Goal: Share content: Share content

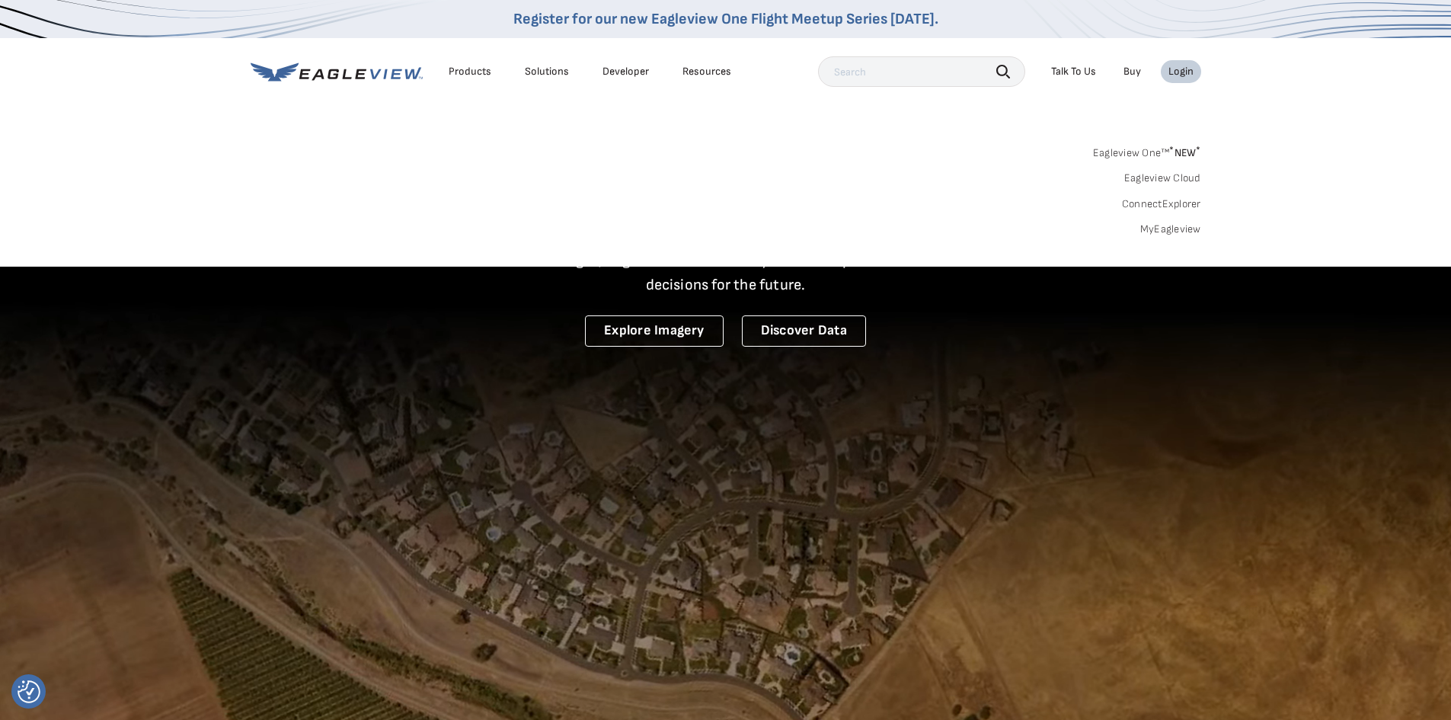
click at [1178, 70] on div "Login" at bounding box center [1180, 72] width 25 height 14
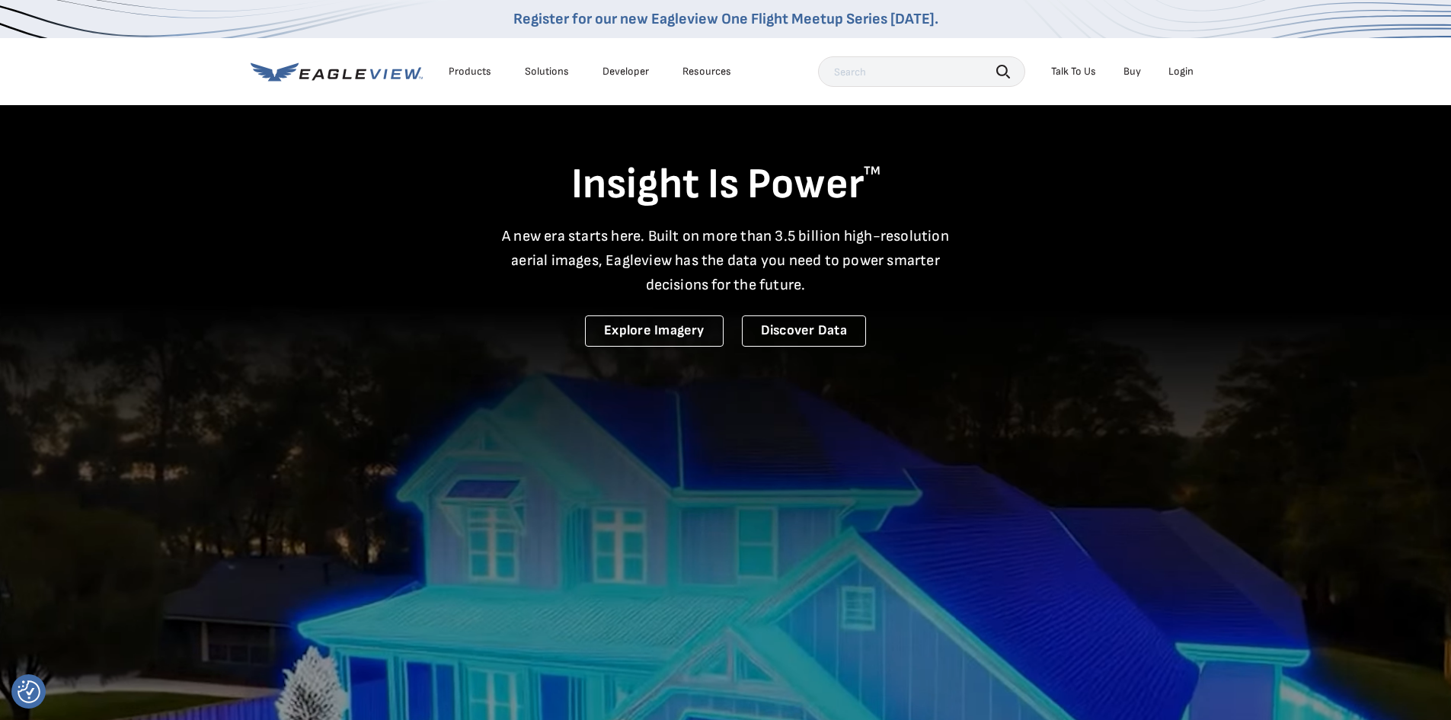
click at [1187, 74] on div "Login" at bounding box center [1180, 72] width 25 height 14
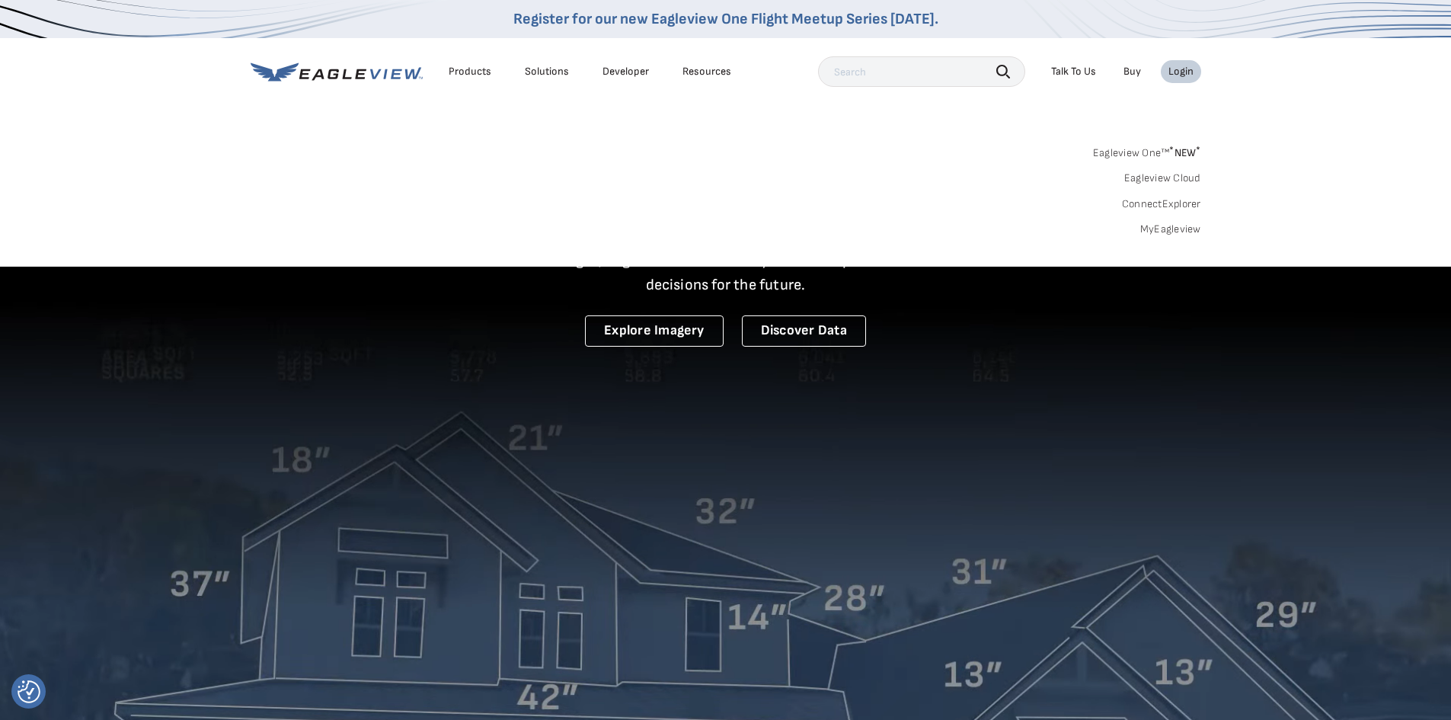
click at [1187, 74] on div "Login" at bounding box center [1180, 72] width 25 height 14
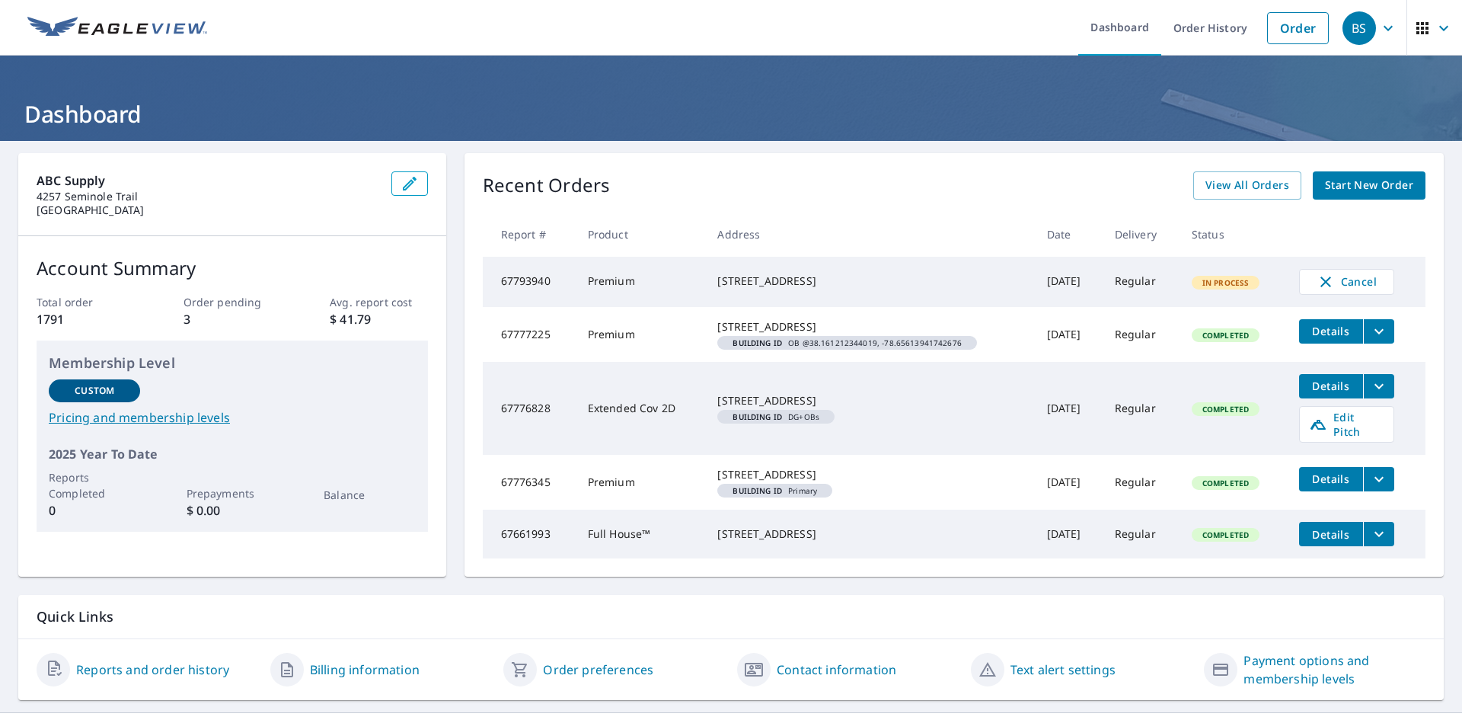
click at [1370, 337] on icon "filesDropdownBtn-67777225" at bounding box center [1379, 331] width 18 height 18
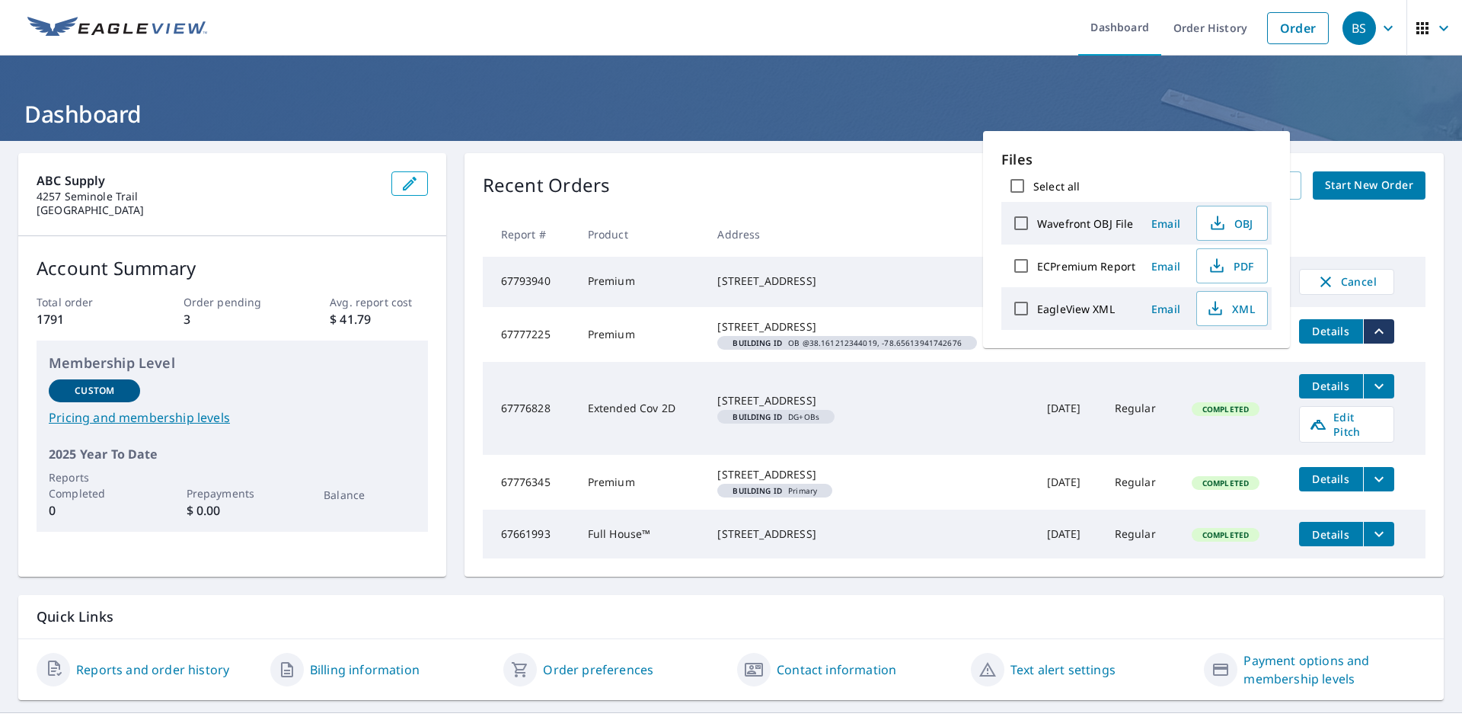
click at [1077, 265] on label "ECPremium Report" at bounding box center [1086, 266] width 98 height 14
click at [1037, 265] on input "ECPremium Report" at bounding box center [1021, 266] width 32 height 32
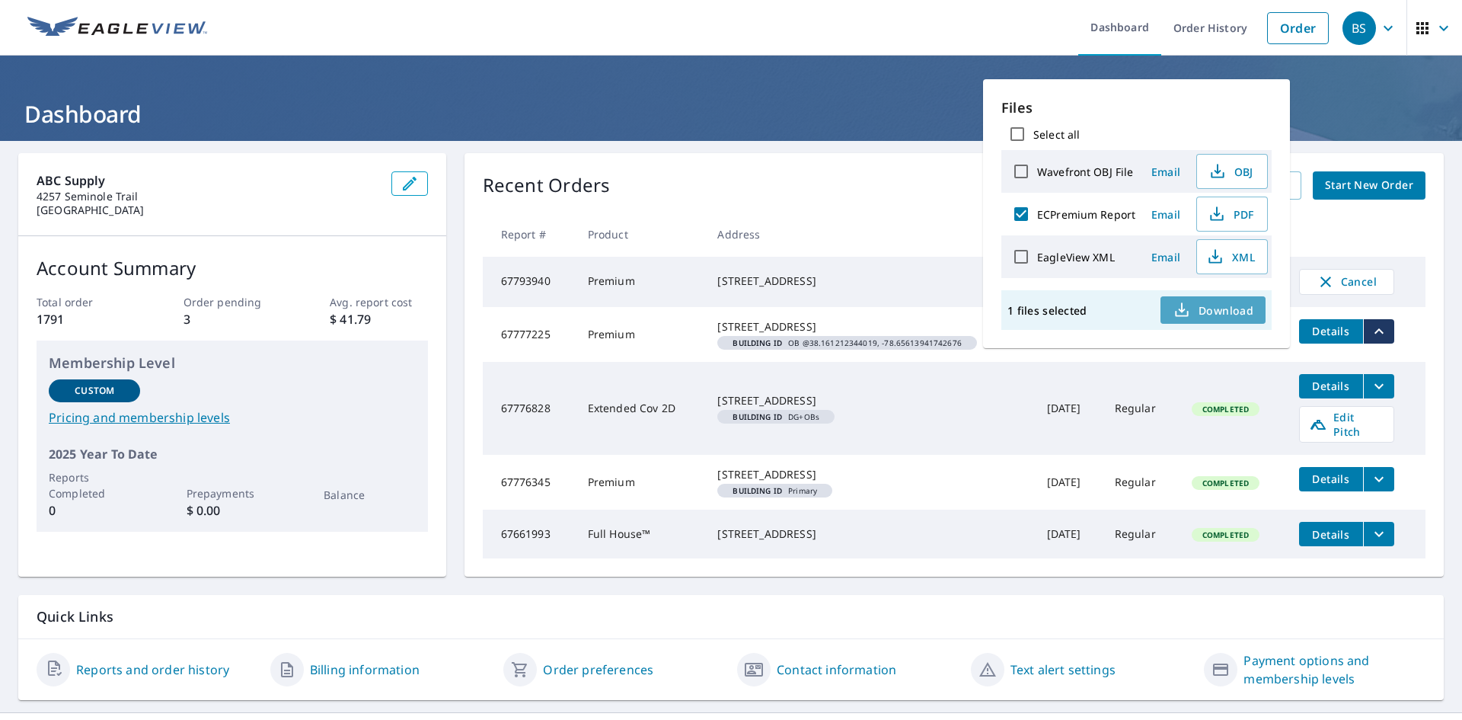
click at [1232, 308] on span "Download" at bounding box center [1213, 310] width 81 height 18
click at [1023, 210] on input "ECPremium Report" at bounding box center [1021, 214] width 32 height 32
checkbox input "false"
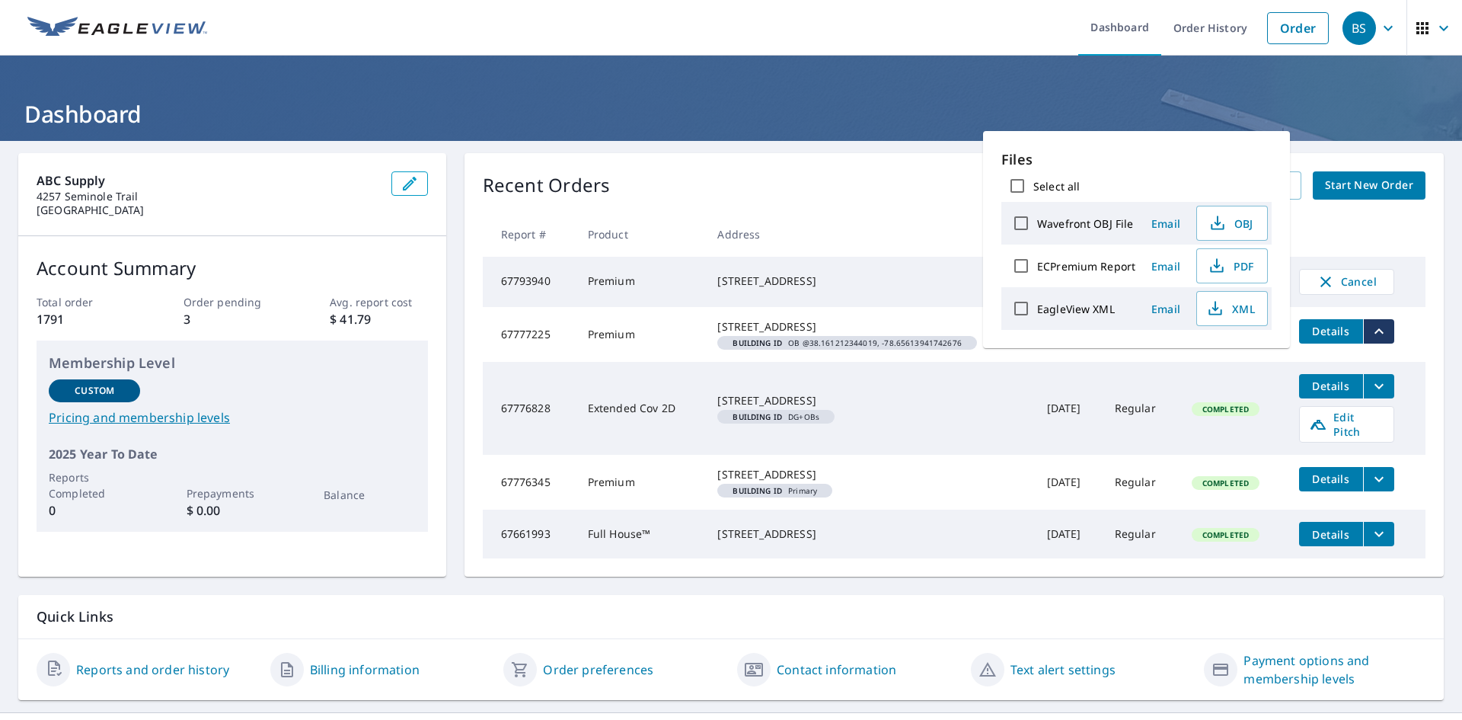
click at [1090, 224] on label "Wavefront OBJ File" at bounding box center [1085, 223] width 96 height 14
click at [1037, 224] on input "Wavefront OBJ File" at bounding box center [1021, 223] width 32 height 32
checkbox input "true"
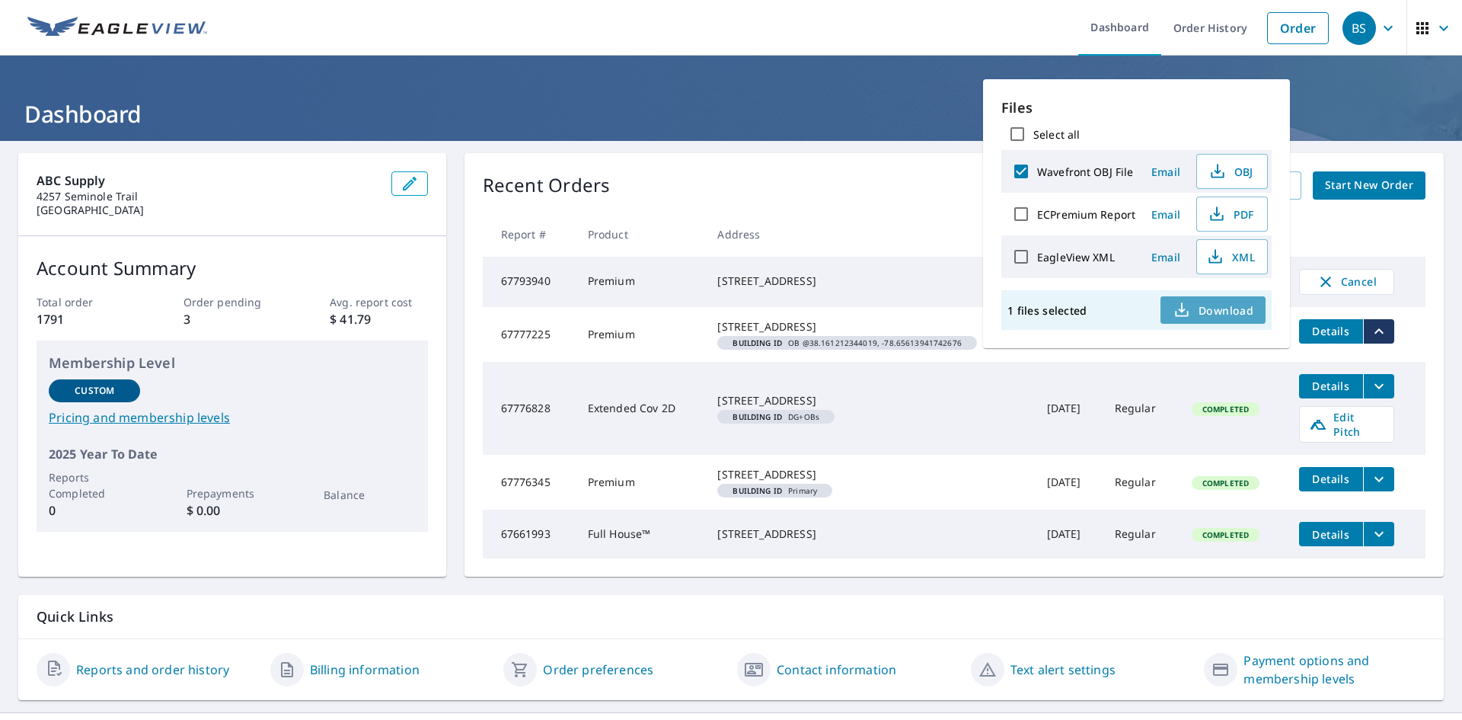
click at [1196, 311] on span "Download" at bounding box center [1213, 310] width 81 height 18
click at [969, 408] on div "[STREET_ADDRESS]" at bounding box center [869, 400] width 305 height 15
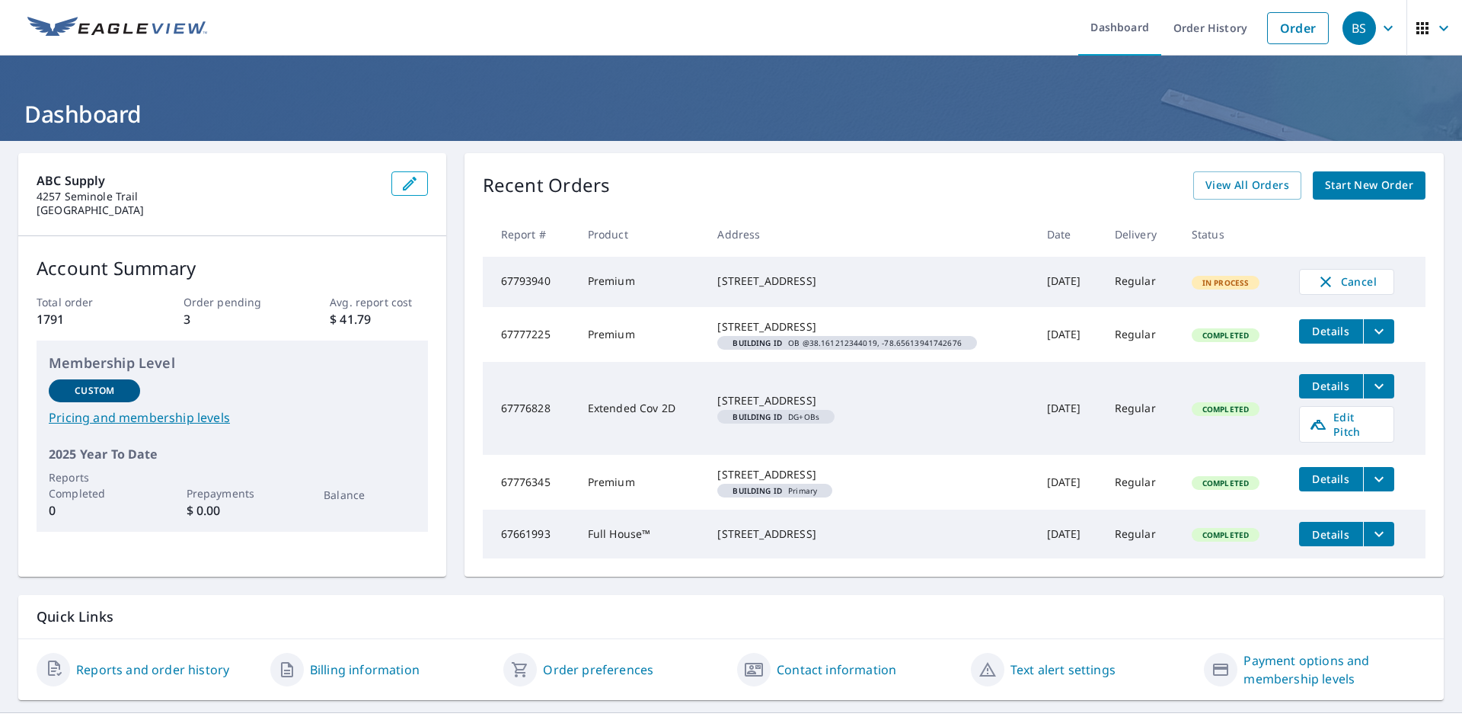
click at [1374, 395] on icon "filesDropdownBtn-67776828" at bounding box center [1379, 386] width 18 height 18
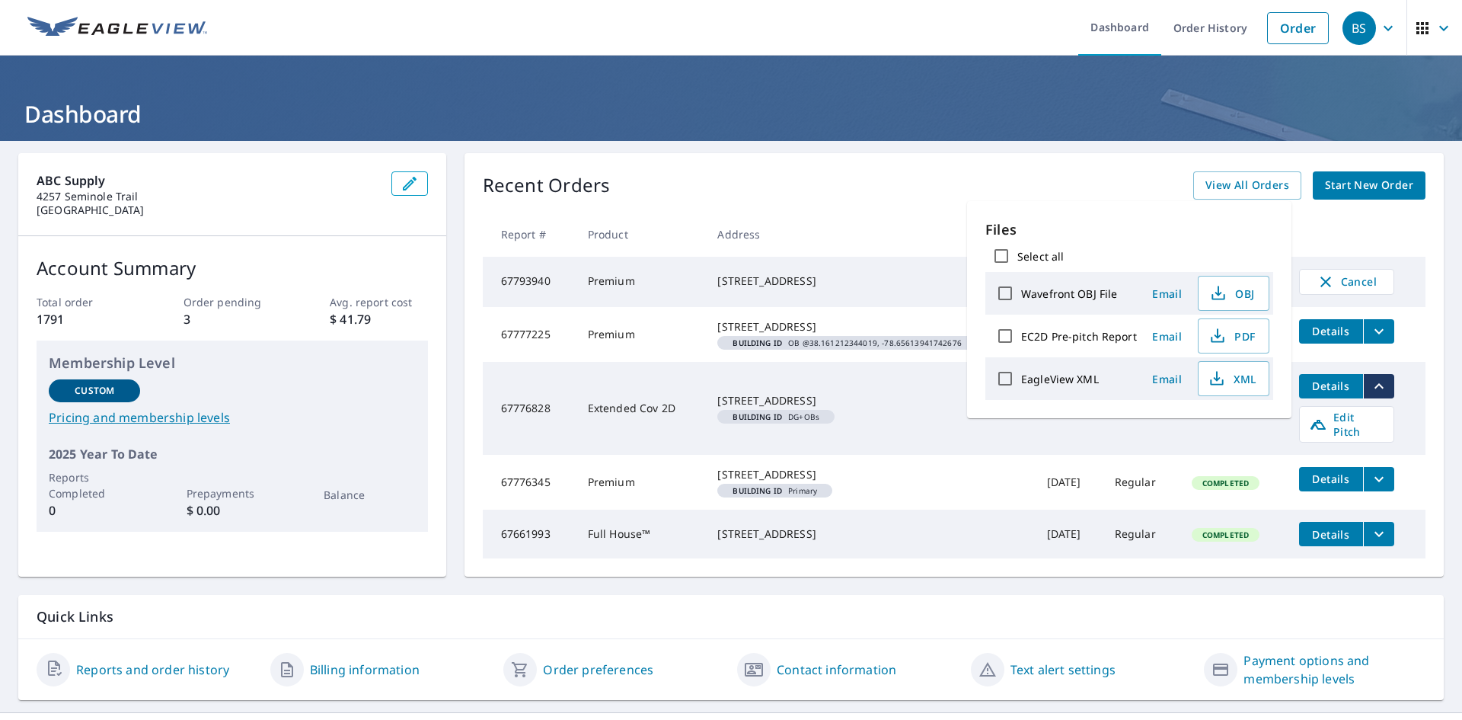
click at [1077, 332] on label "EC2D Pre-pitch Report" at bounding box center [1079, 336] width 116 height 14
click at [1021, 332] on input "EC2D Pre-pitch Report" at bounding box center [1005, 336] width 32 height 32
checkbox input "true"
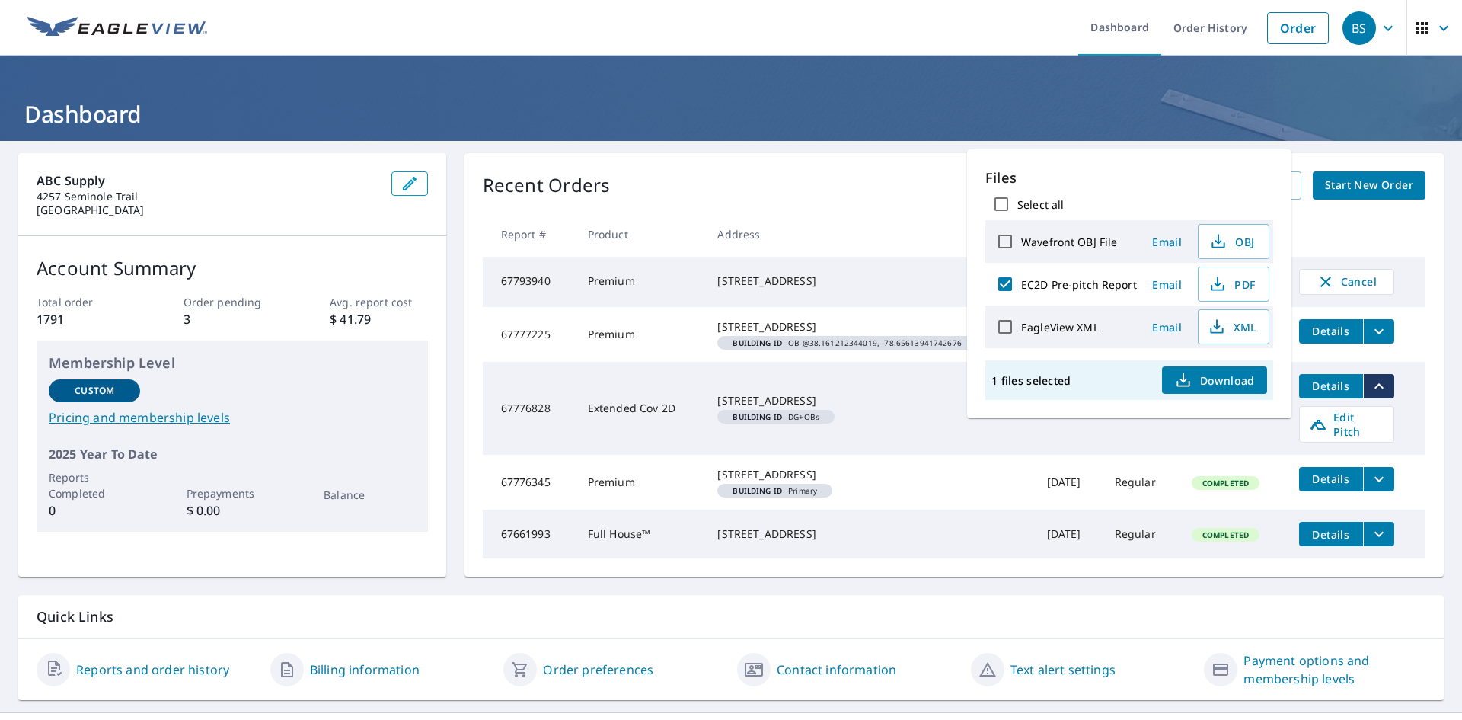
click at [1183, 384] on icon "button" at bounding box center [1183, 380] width 18 height 18
click at [1070, 330] on label "EagleView XML" at bounding box center [1060, 327] width 78 height 14
click at [1021, 330] on input "EagleView XML" at bounding box center [1005, 327] width 32 height 32
checkbox input "true"
click at [1005, 286] on input "EC2D Pre-pitch Report" at bounding box center [1005, 284] width 32 height 32
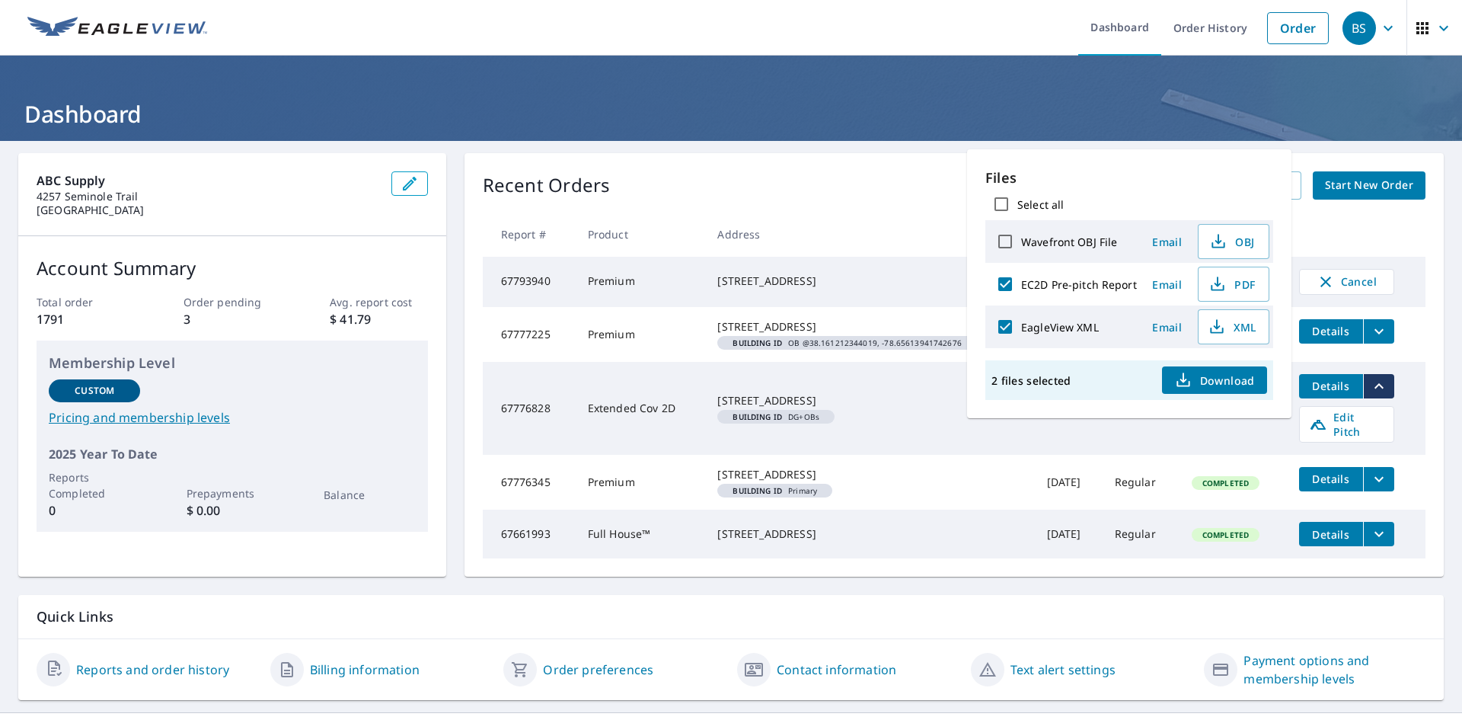
checkbox input "false"
click at [1143, 326] on button "Email" at bounding box center [1167, 327] width 49 height 24
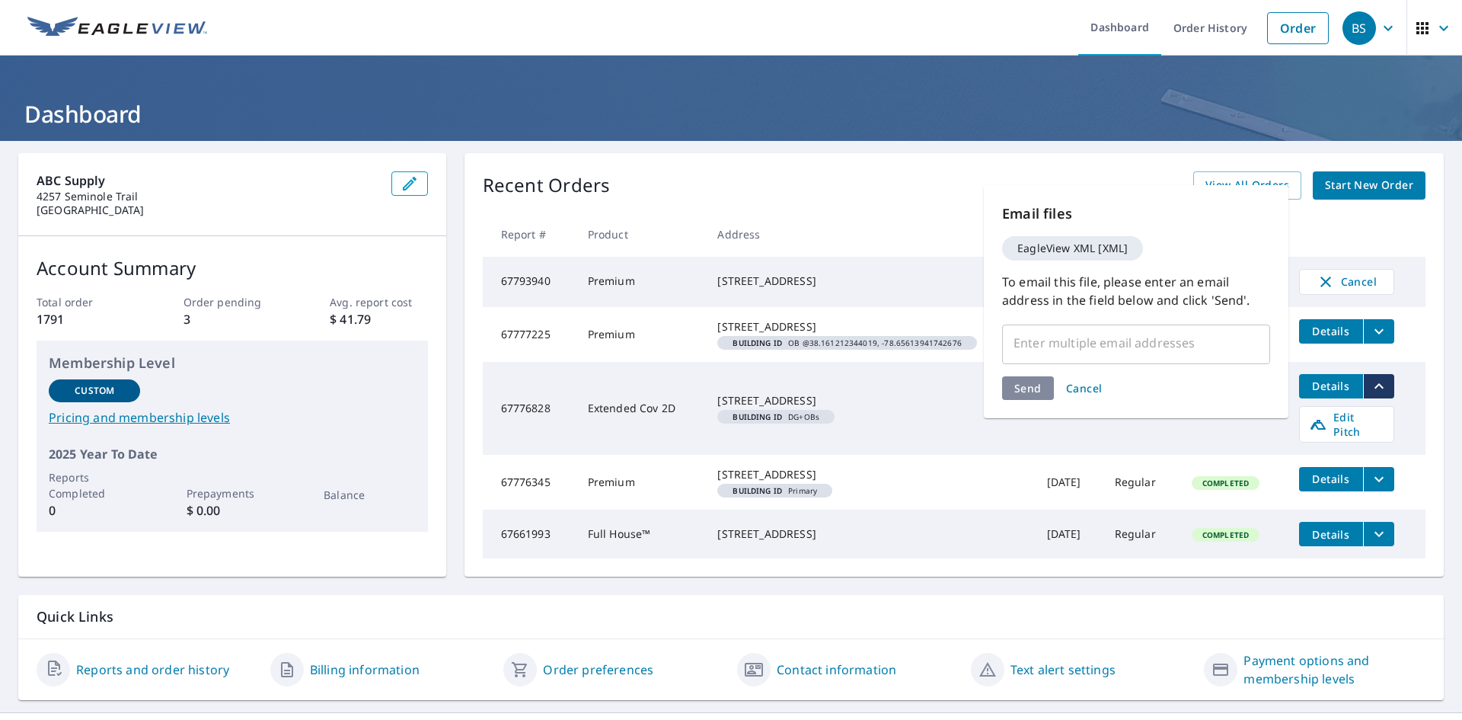
click at [1088, 388] on span "Cancel" at bounding box center [1084, 388] width 37 height 14
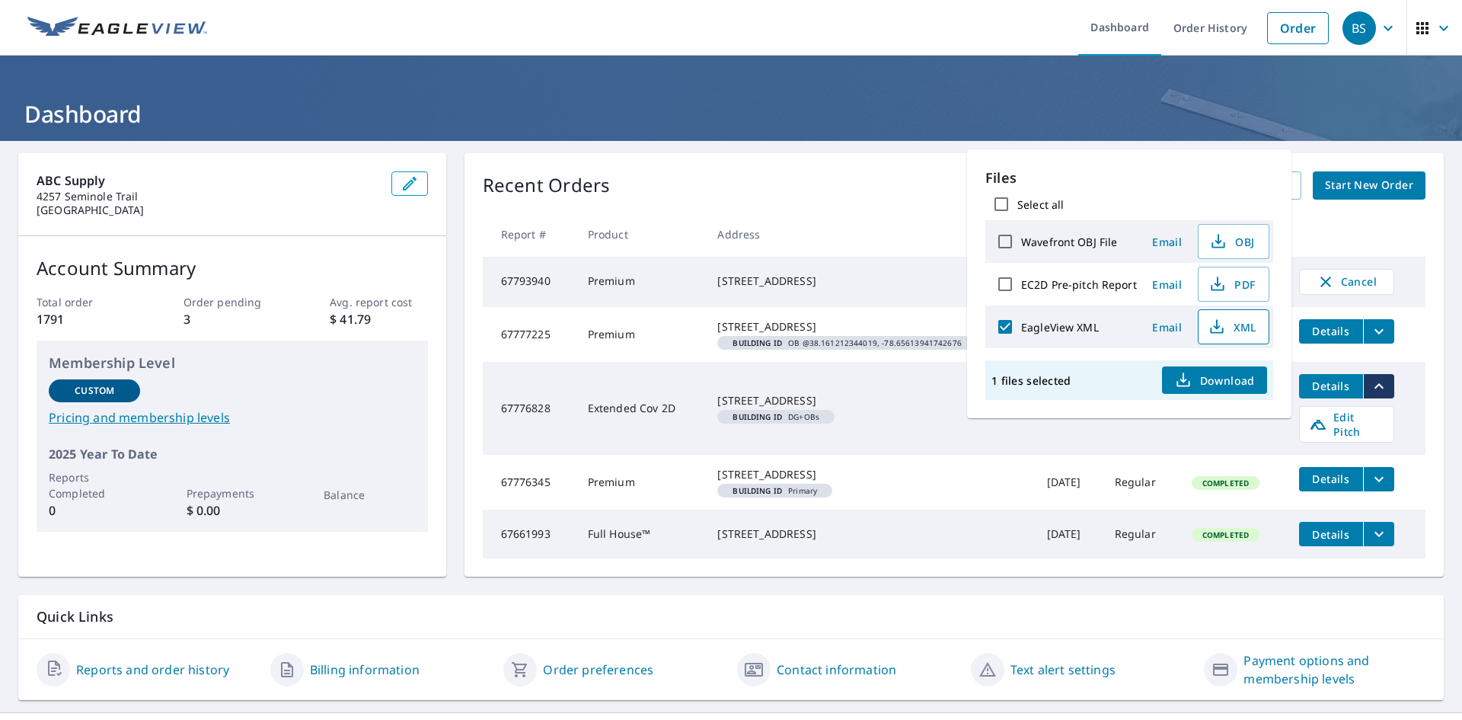
click at [1216, 331] on icon "button" at bounding box center [1217, 327] width 18 height 18
click at [1013, 283] on input "EC2D Pre-pitch Report" at bounding box center [1005, 284] width 32 height 32
checkbox input "true"
click at [1011, 322] on input "EagleView XML" at bounding box center [1005, 327] width 32 height 32
checkbox input "false"
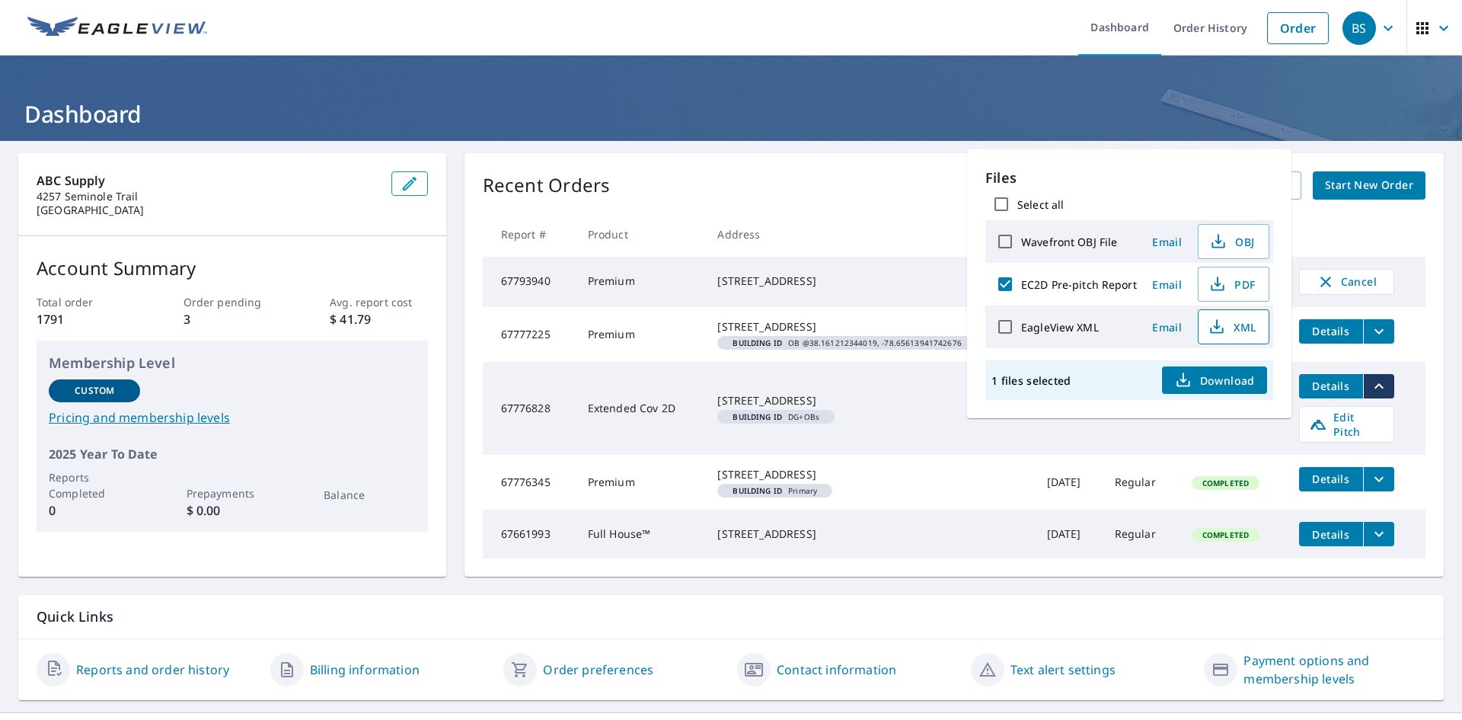
click at [1132, 285] on label "EC2D Pre-pitch Report" at bounding box center [1079, 284] width 116 height 14
click at [1021, 285] on input "EC2D Pre-pitch Report" at bounding box center [1005, 284] width 32 height 32
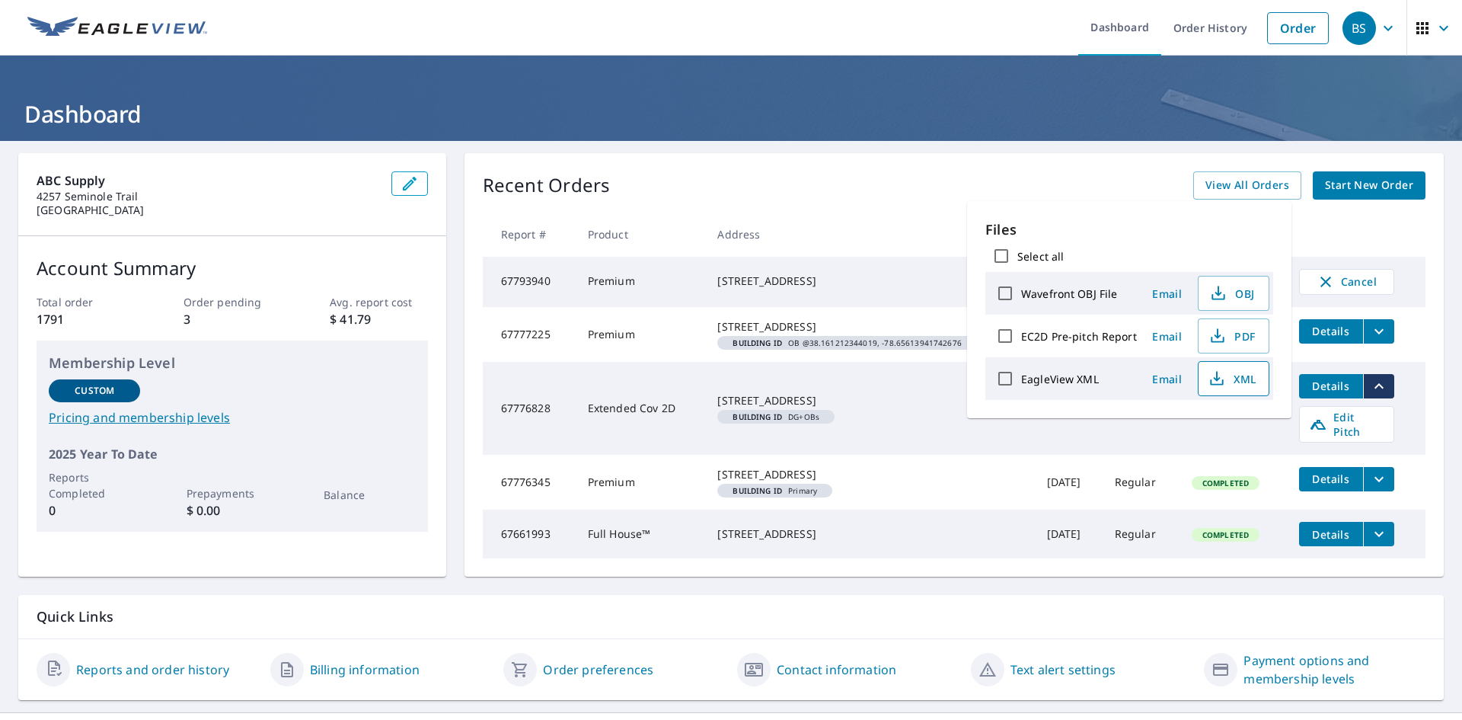
click at [1098, 336] on label "EC2D Pre-pitch Report" at bounding box center [1079, 336] width 116 height 14
click at [1021, 336] on input "EC2D Pre-pitch Report" at bounding box center [1005, 336] width 32 height 32
checkbox input "true"
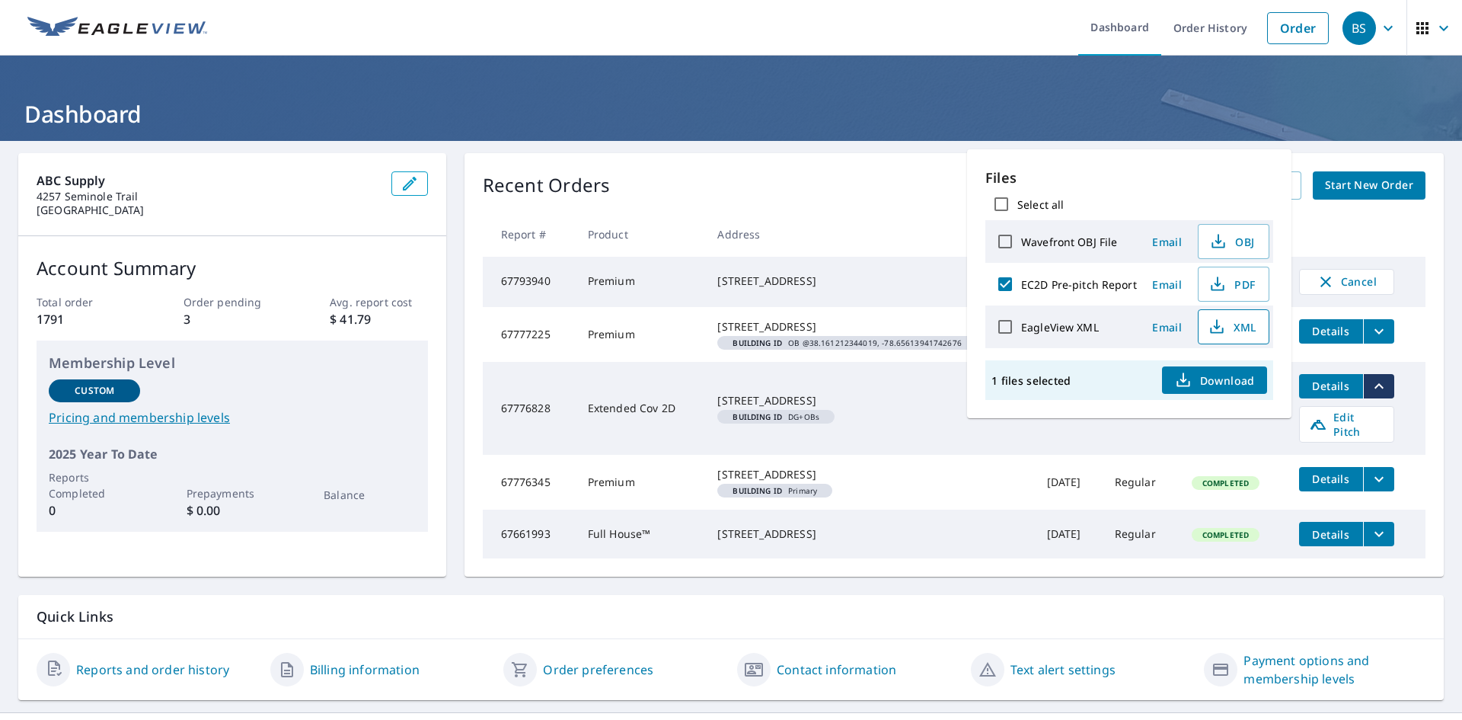
click at [1098, 336] on div "EagleView XML" at bounding box center [1063, 327] width 148 height 32
click at [1182, 376] on icon "button" at bounding box center [1183, 377] width 7 height 10
click at [923, 482] on div "[STREET_ADDRESS]" at bounding box center [869, 474] width 305 height 15
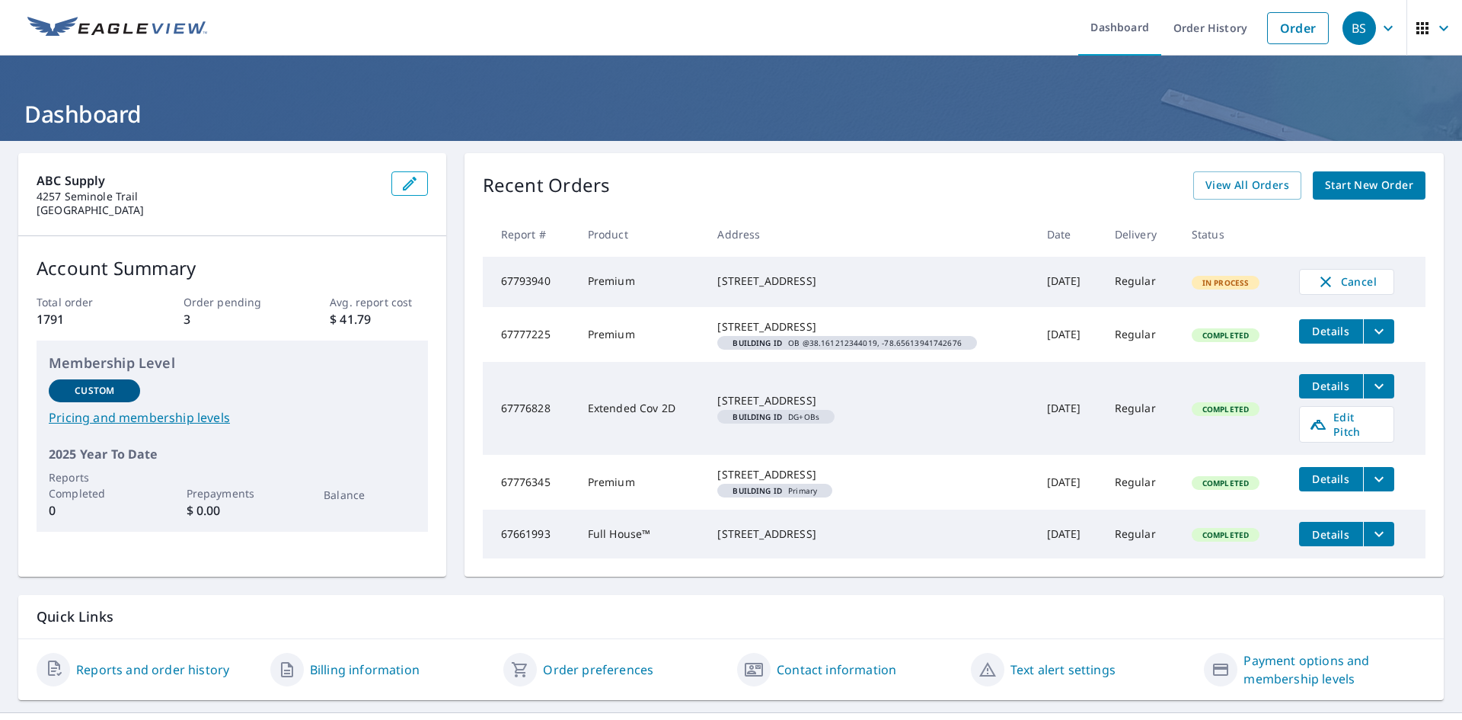
click at [680, 420] on td "Extended Cov 2D" at bounding box center [641, 408] width 130 height 93
click at [1375, 388] on icon "filesDropdownBtn-67776828" at bounding box center [1379, 385] width 9 height 5
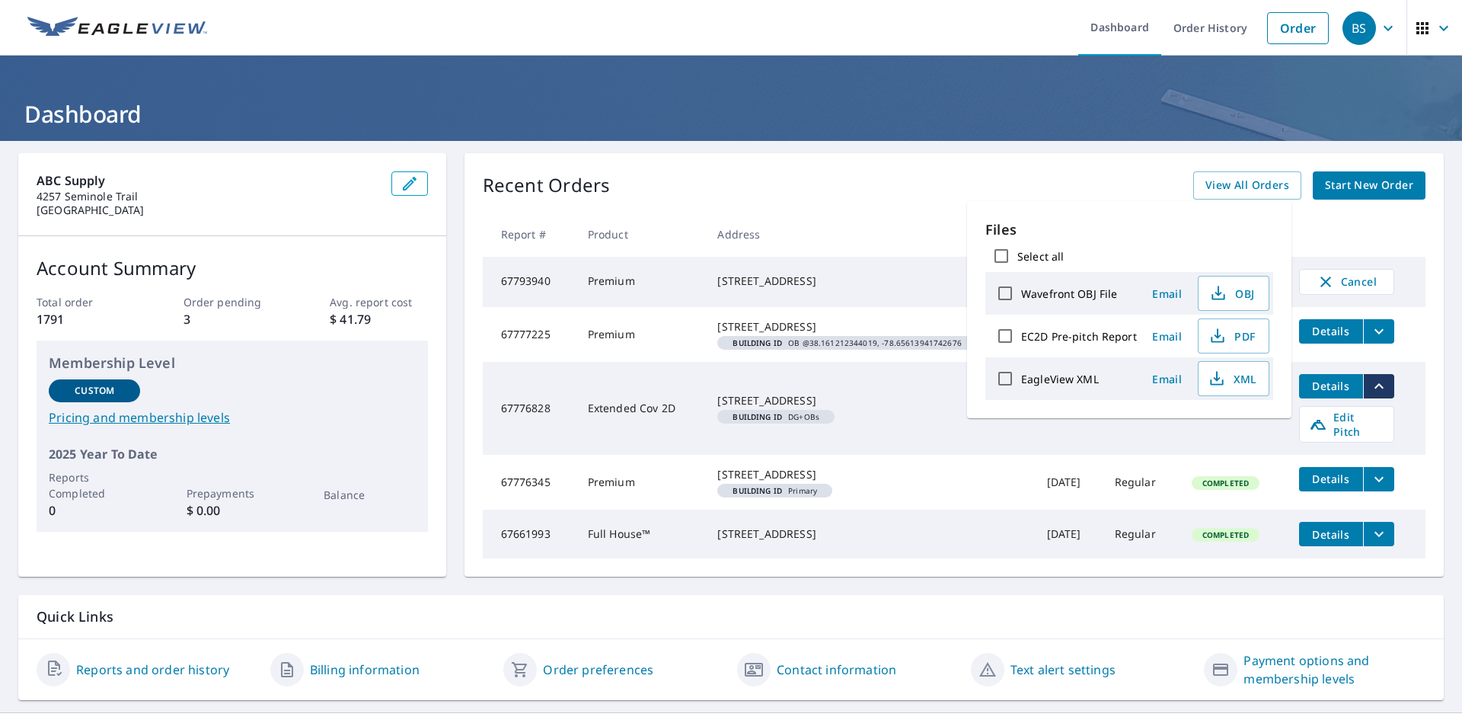
click at [1314, 393] on span "Details" at bounding box center [1331, 386] width 46 height 14
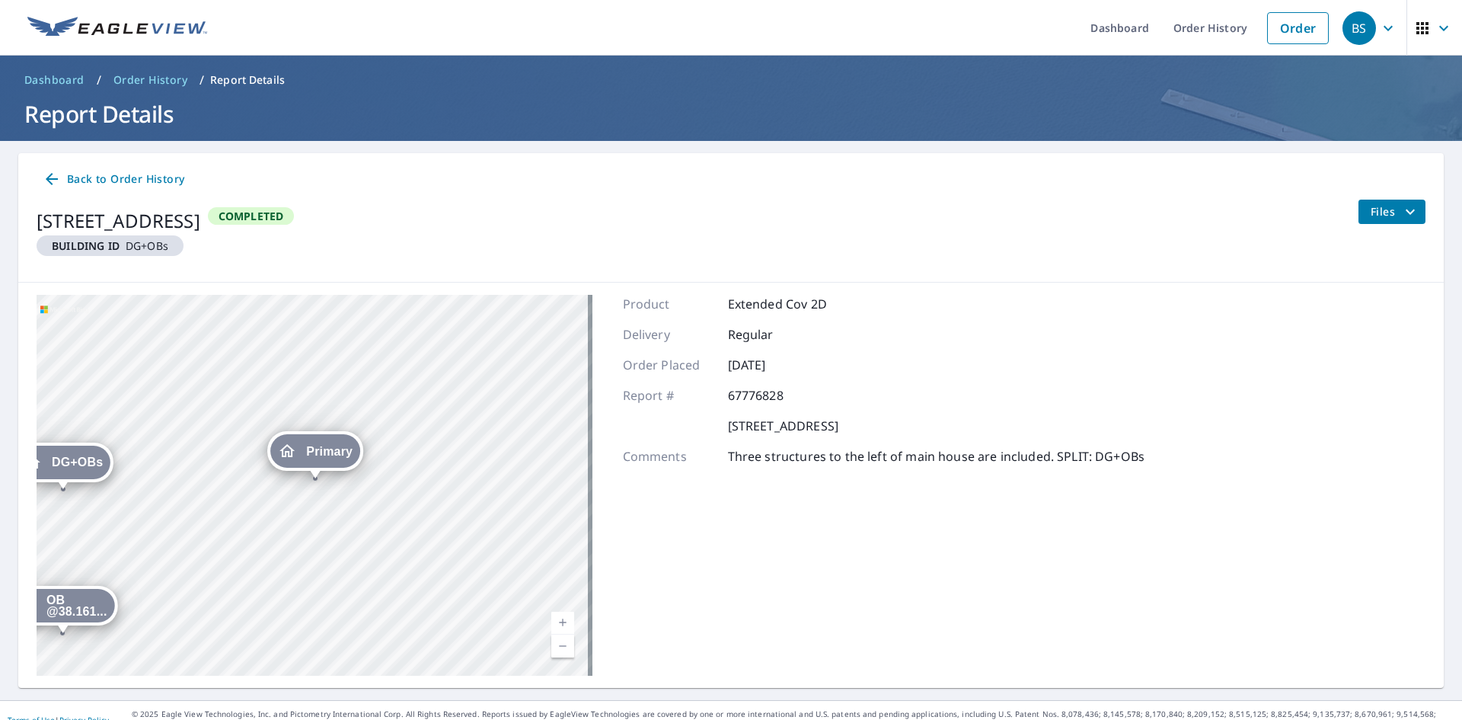
drag, startPoint x: 467, startPoint y: 494, endPoint x: 695, endPoint y: 488, distance: 228.5
click at [694, 496] on div "DG+OBs [STREET_ADDRESS] OB @38.161... [STREET_ADDRESS] Primary [STREET_ADDRESS]…" at bounding box center [731, 485] width 1426 height 405
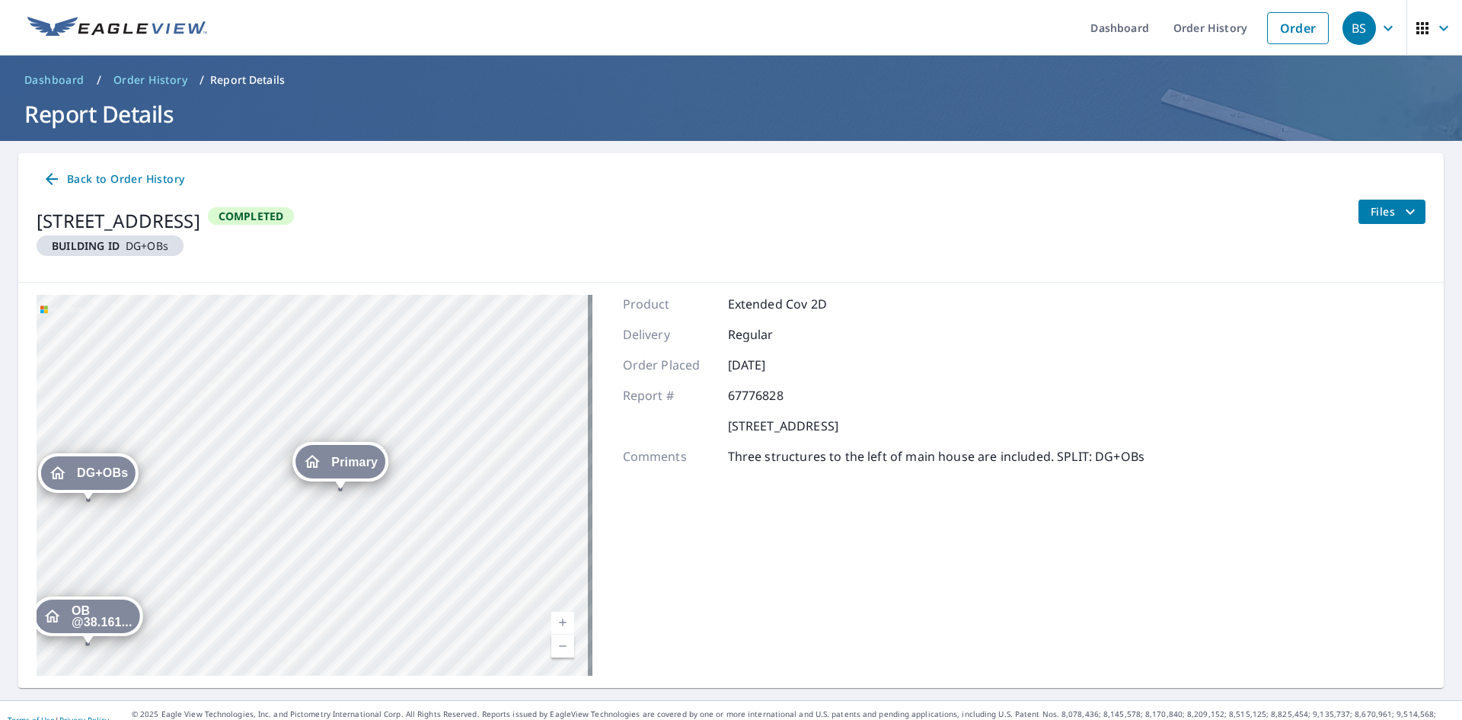
drag, startPoint x: 573, startPoint y: 504, endPoint x: 589, endPoint y: 449, distance: 57.3
click at [589, 449] on div "DG+OBs [STREET_ADDRESS] OB @38.161... [STREET_ADDRESS] Primary [STREET_ADDRESS]…" at bounding box center [731, 485] width 1426 height 405
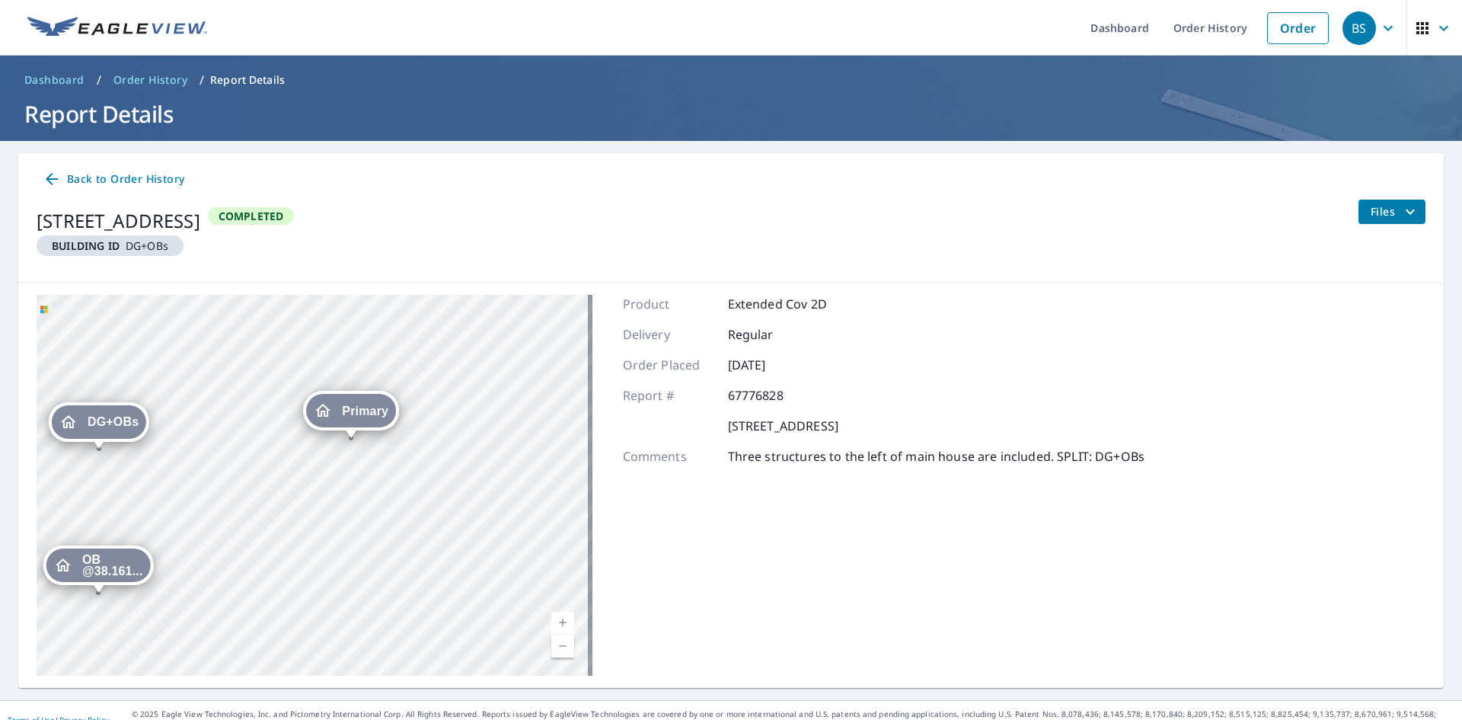
scroll to position [19, 0]
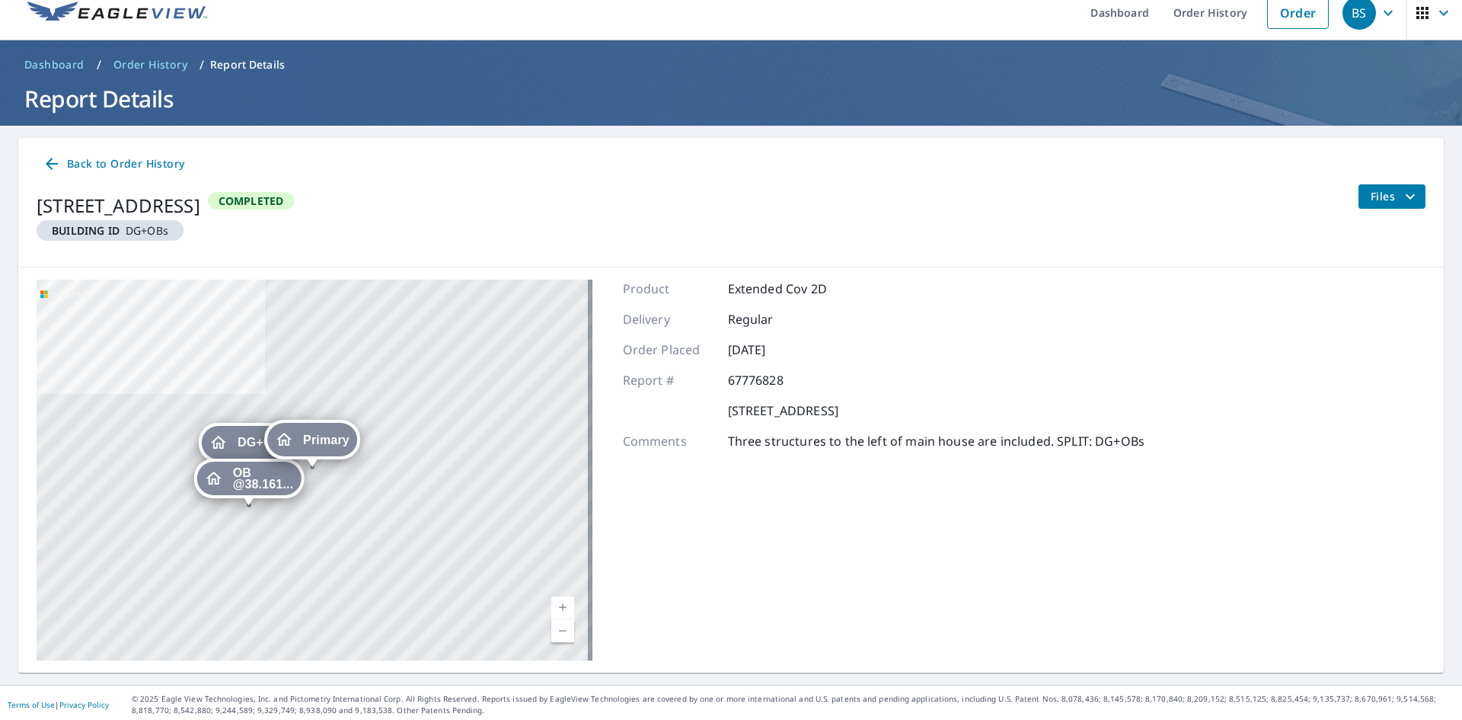
scroll to position [19, 0]
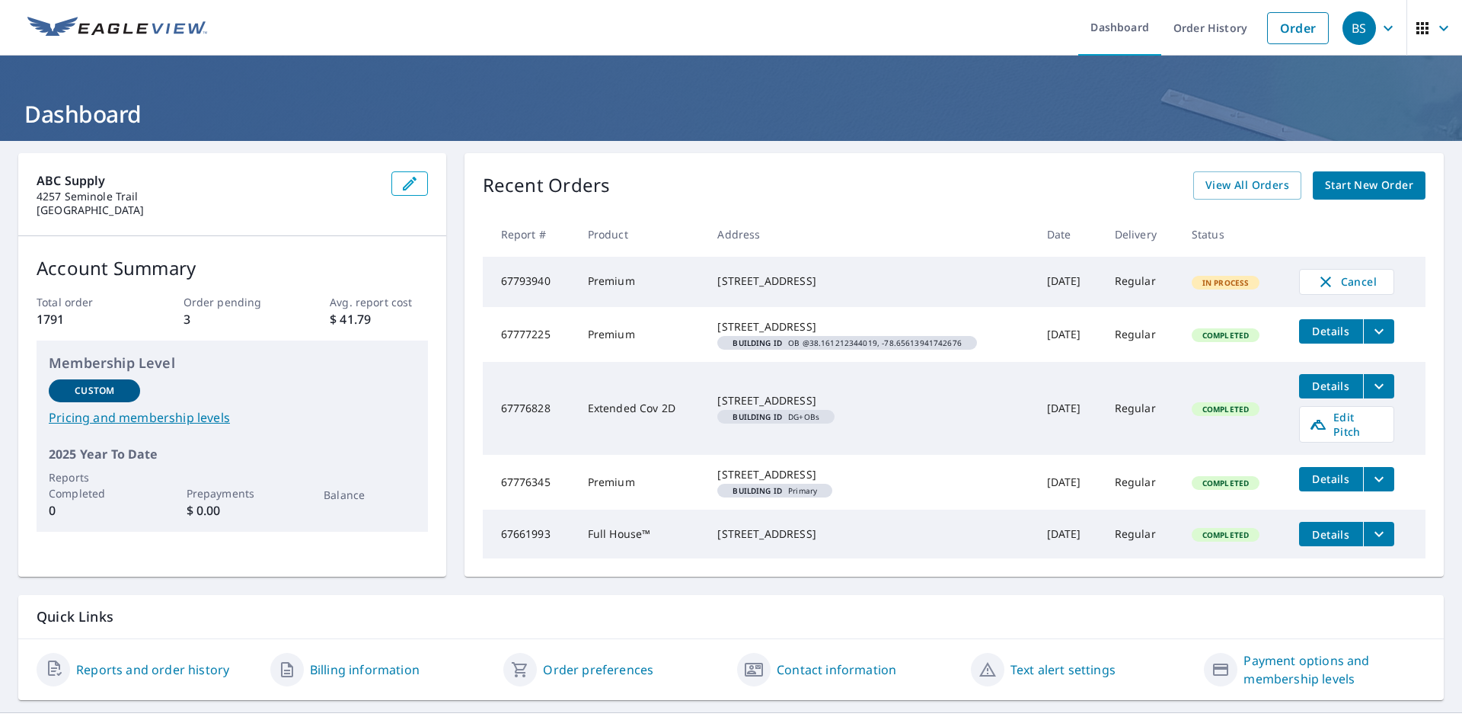
click at [1370, 340] on icon "filesDropdownBtn-67777225" at bounding box center [1379, 331] width 18 height 18
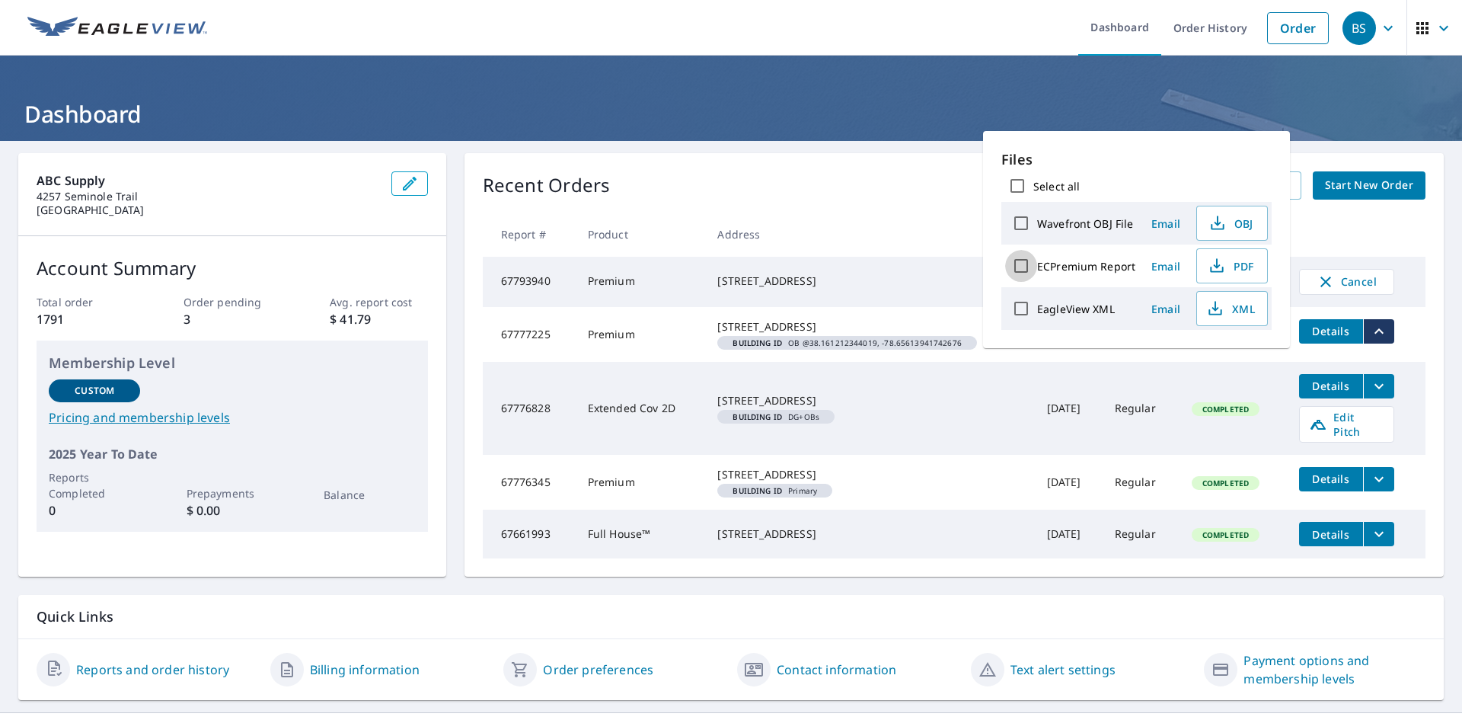
click at [1025, 267] on input "ECPremium Report" at bounding box center [1021, 266] width 32 height 32
checkbox input "true"
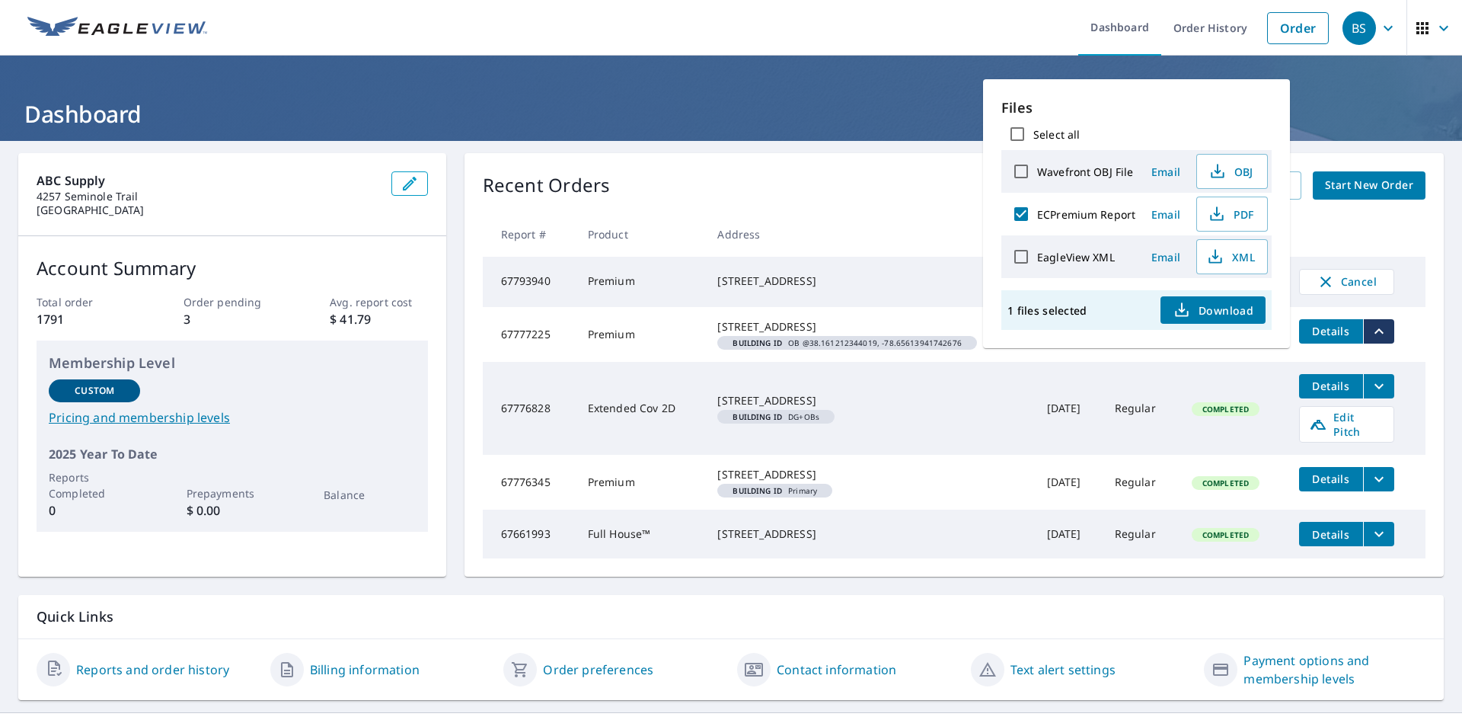
click at [1165, 216] on span "Email" at bounding box center [1166, 214] width 37 height 14
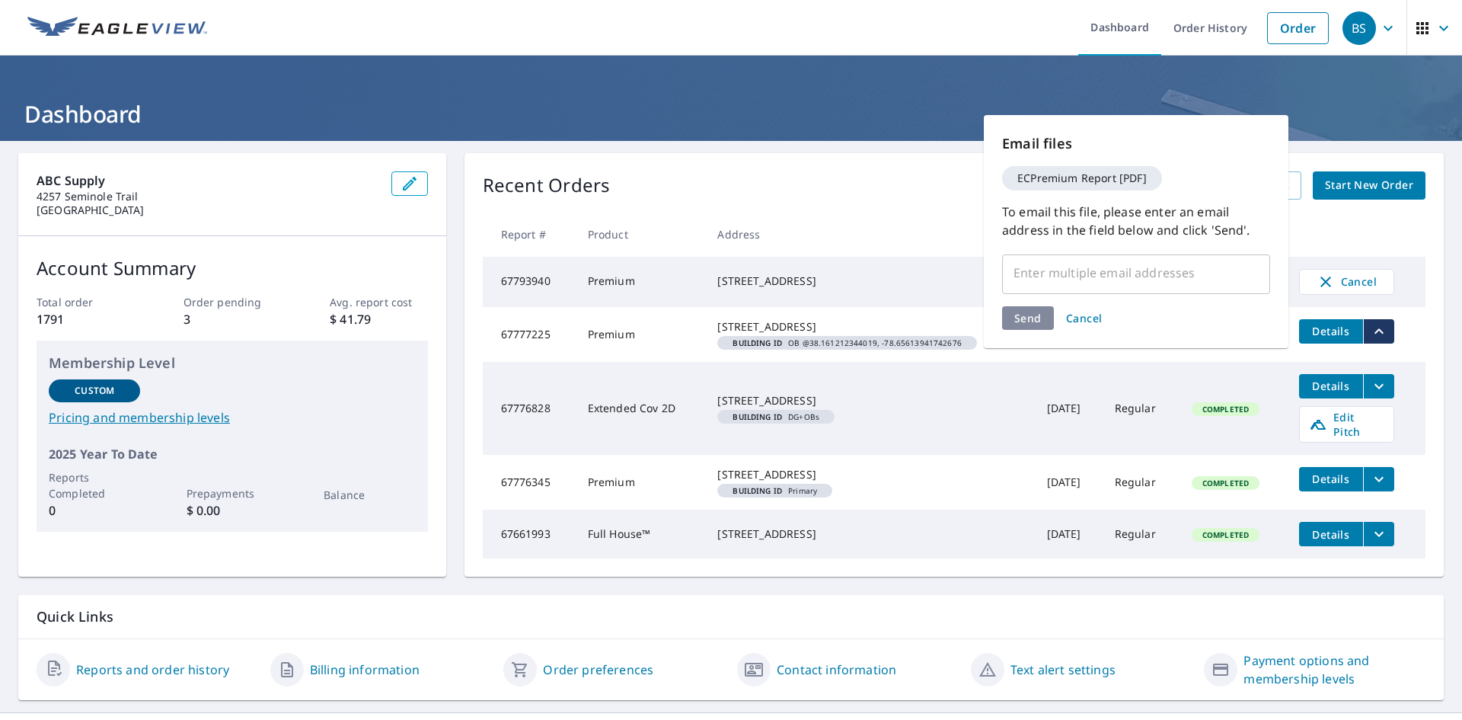
click at [1037, 272] on input "text" at bounding box center [1125, 272] width 232 height 29
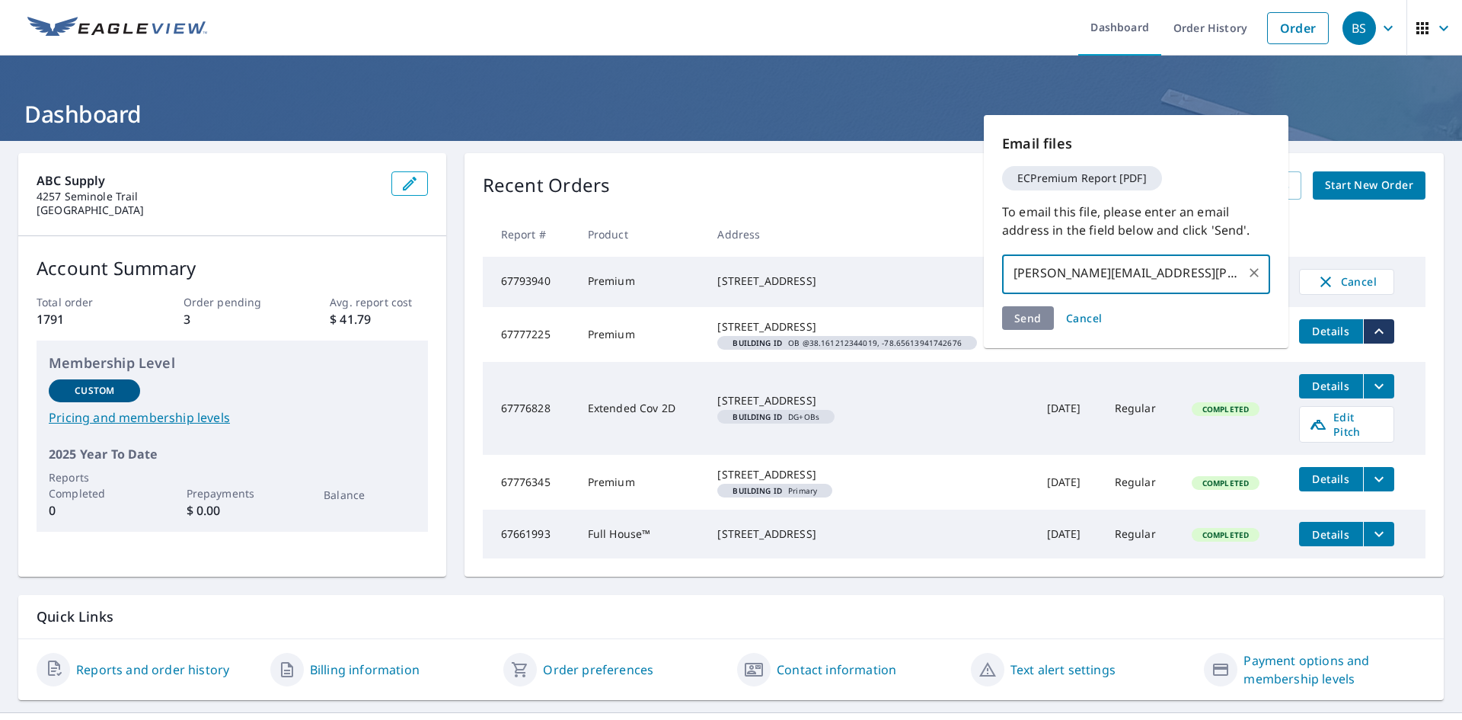
type input "jonathan.henry@abcsupply.com"
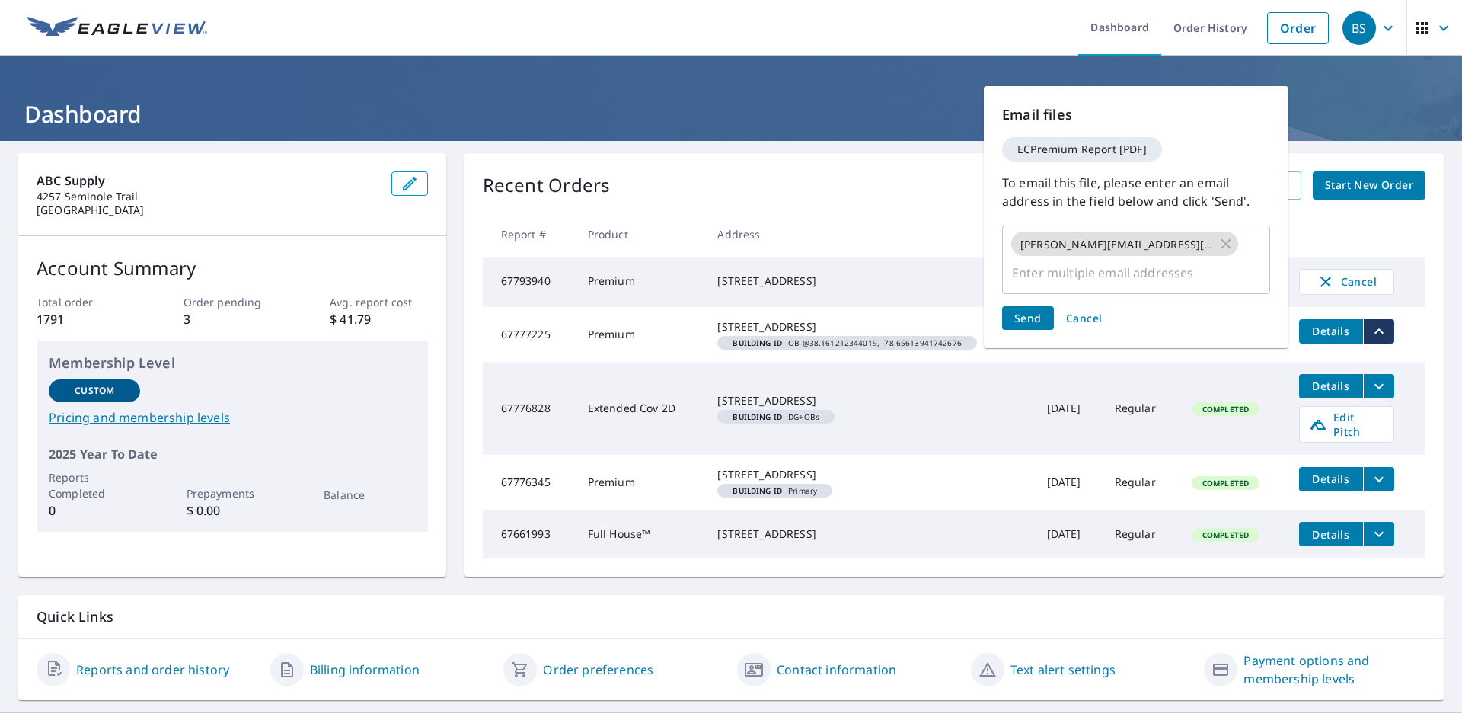
click at [1084, 316] on span "Cancel" at bounding box center [1084, 318] width 37 height 14
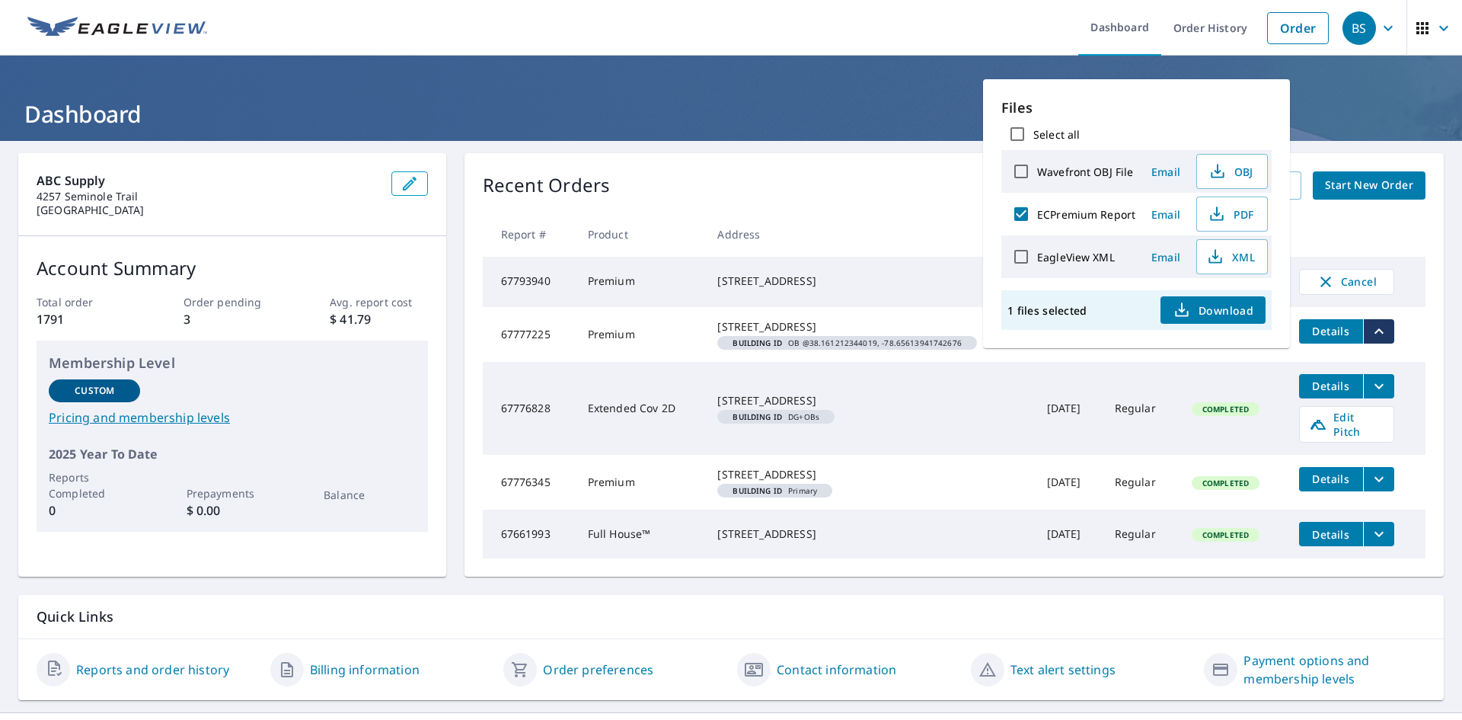
click at [1024, 216] on input "ECPremium Report" at bounding box center [1021, 214] width 32 height 32
checkbox input "false"
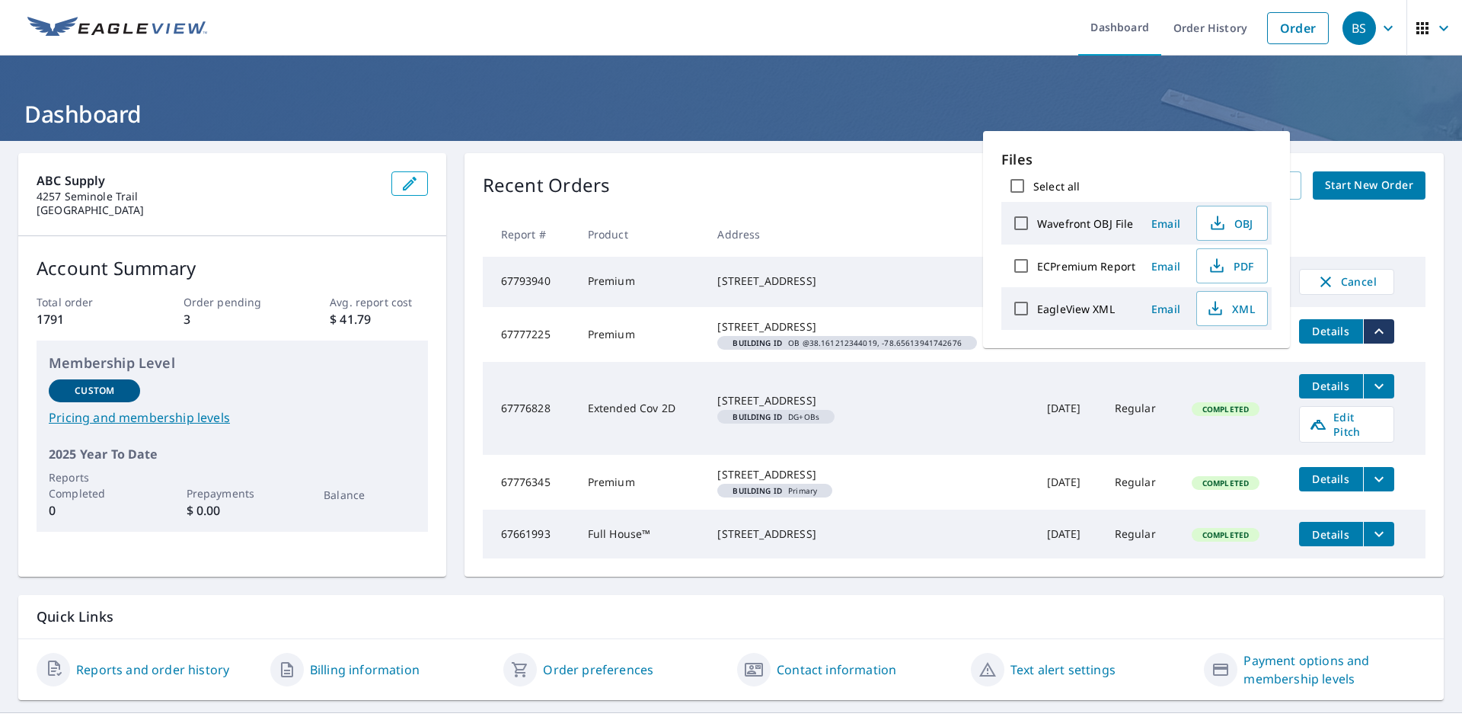
click at [922, 226] on th "Address" at bounding box center [869, 234] width 329 height 45
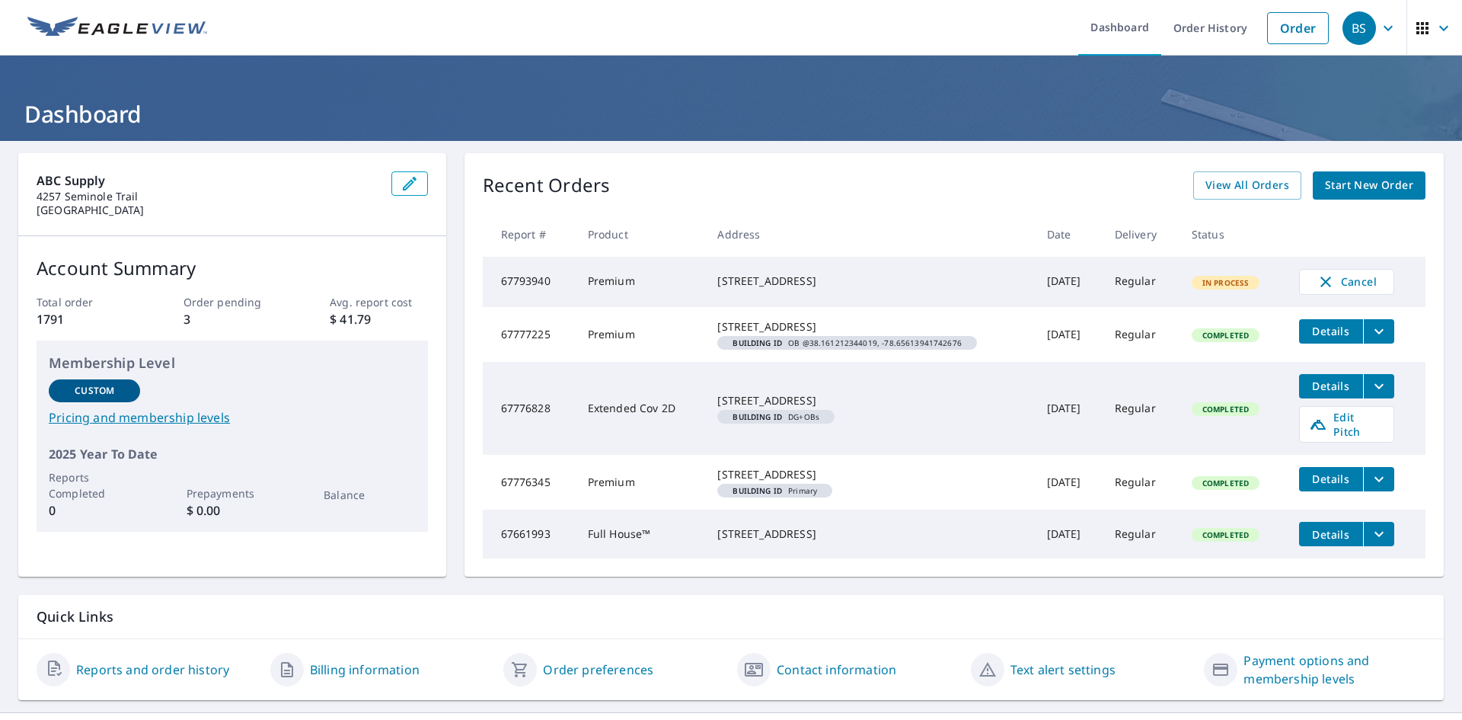
click at [1372, 340] on icon "filesDropdownBtn-67777225" at bounding box center [1379, 331] width 18 height 18
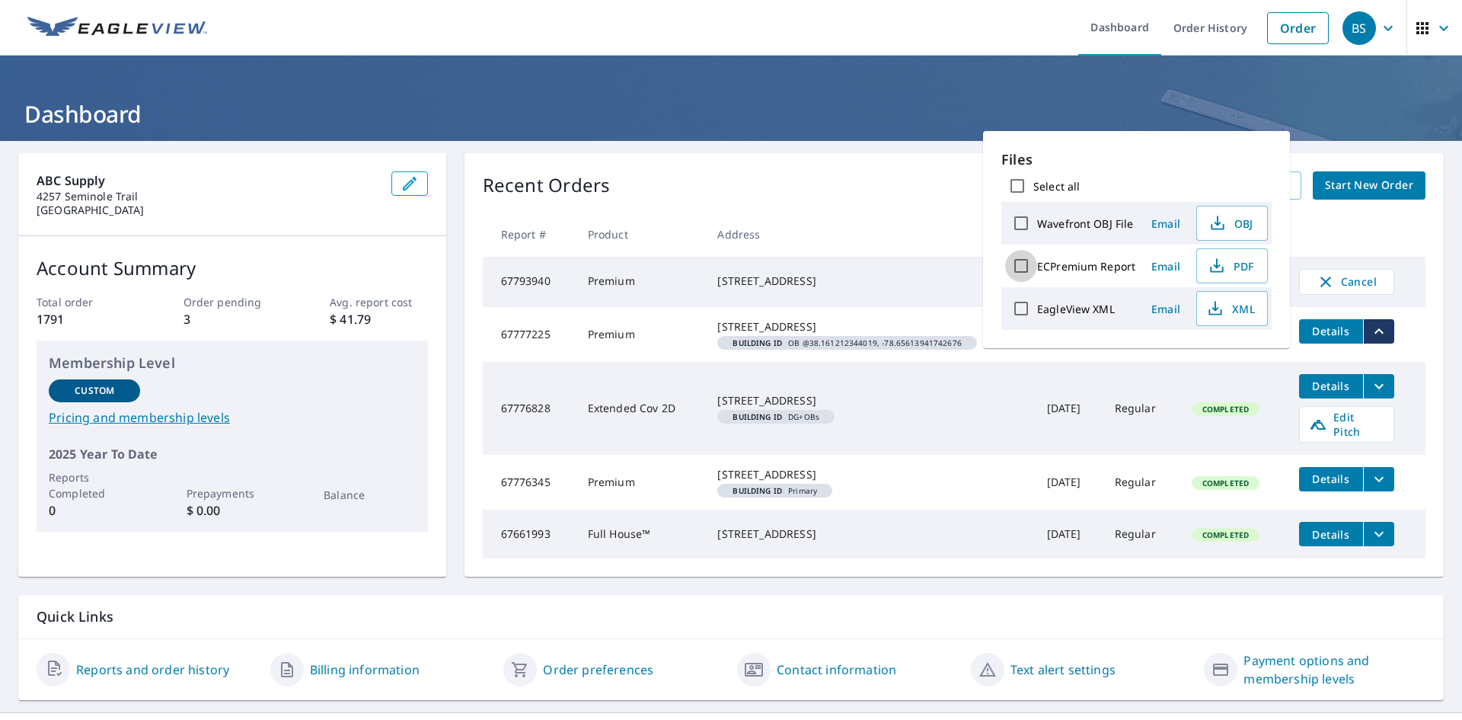
click at [1020, 267] on input "ECPremium Report" at bounding box center [1021, 266] width 32 height 32
checkbox input "true"
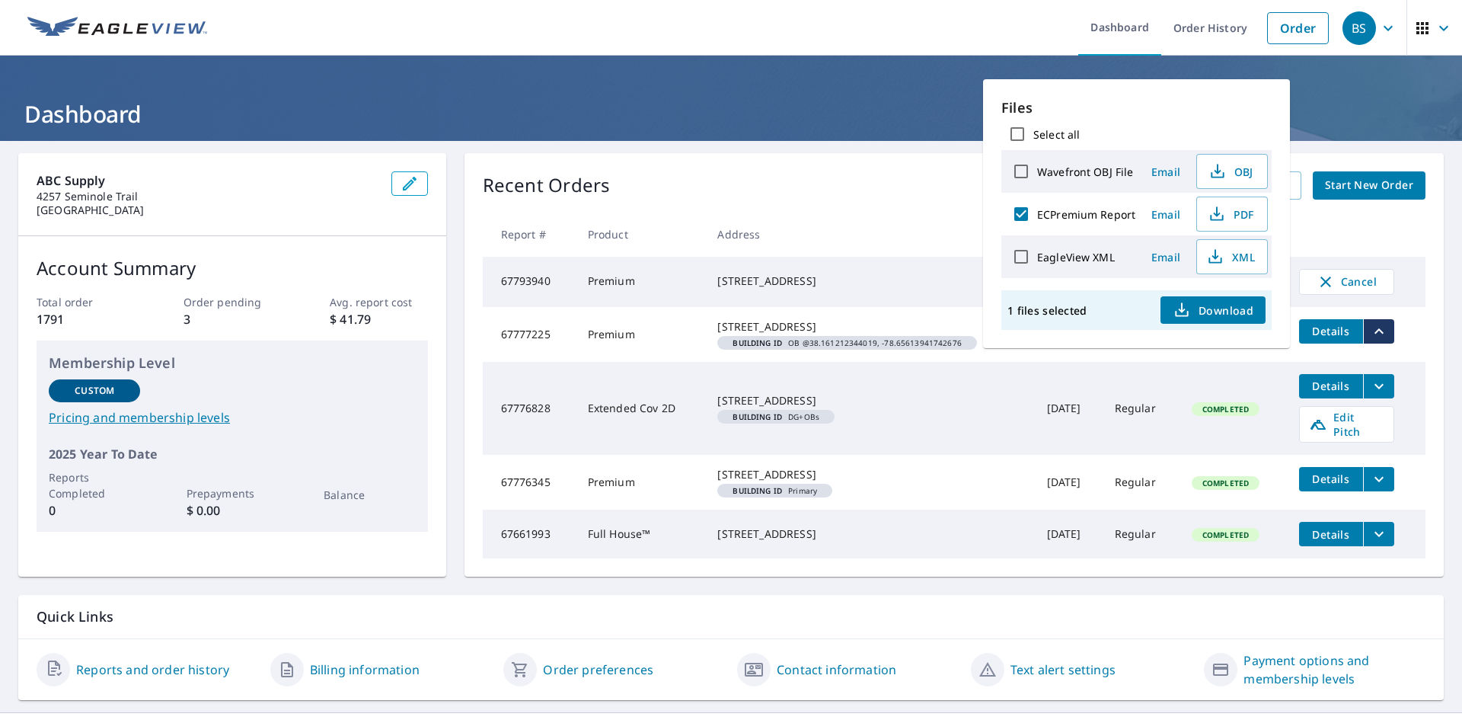
click at [1164, 220] on span "Email" at bounding box center [1166, 214] width 37 height 14
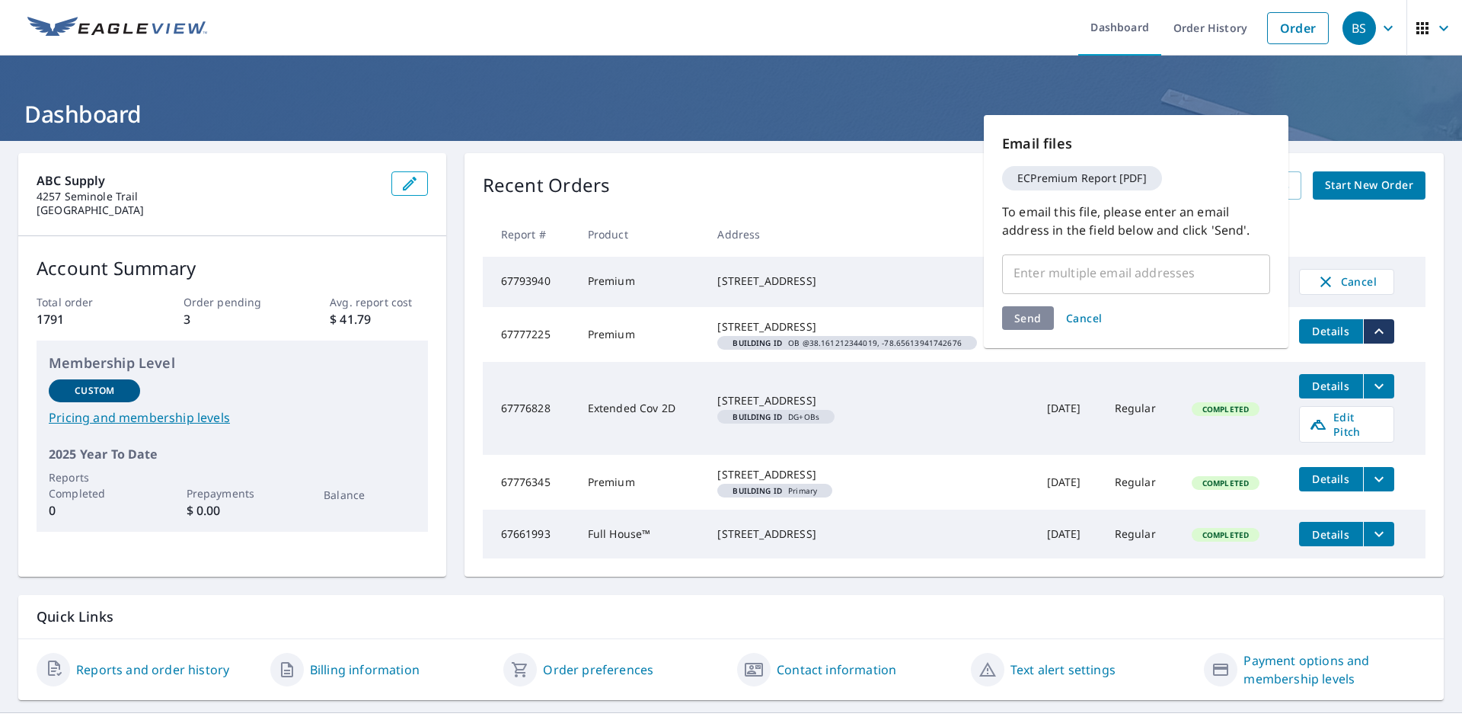
click at [1037, 274] on input "text" at bounding box center [1125, 272] width 232 height 29
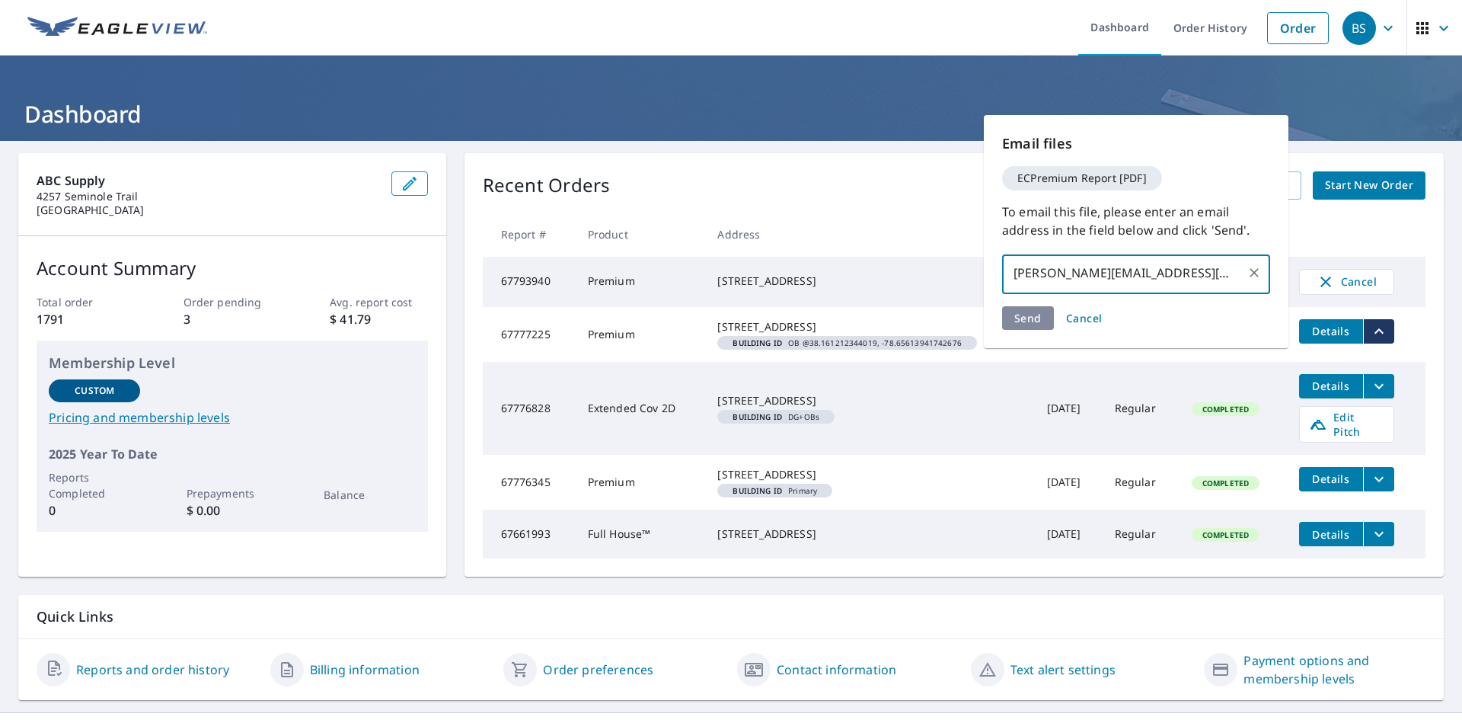
click at [1103, 270] on input "jonathan.henrty@abcsupply.com" at bounding box center [1125, 272] width 232 height 29
click at [1231, 268] on input "jonathan.henry@abcsupply.com" at bounding box center [1125, 272] width 232 height 29
type input "jonathan.henry@abcsupply.com"
click at [1017, 324] on div "Send Cancel" at bounding box center [1136, 318] width 268 height 24
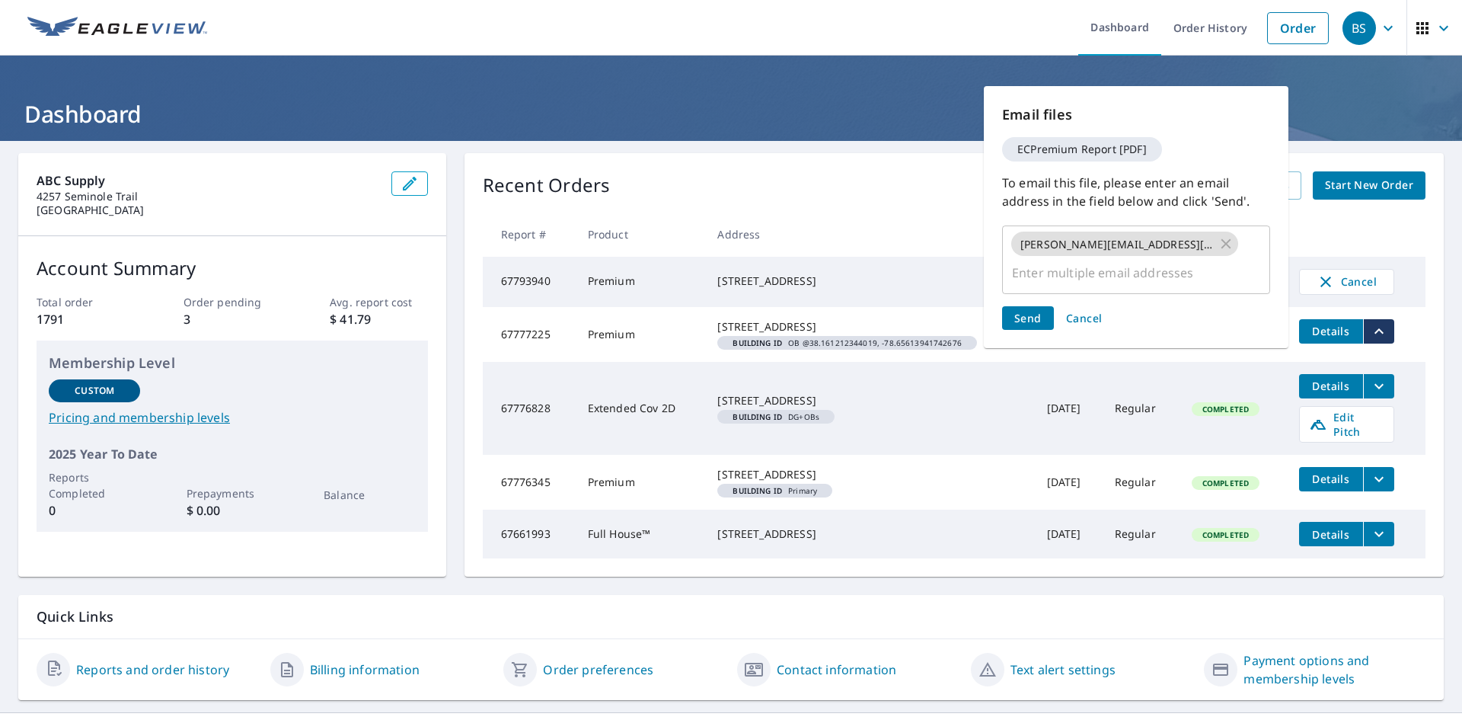
click at [1017, 322] on span "Send" at bounding box center [1027, 318] width 27 height 14
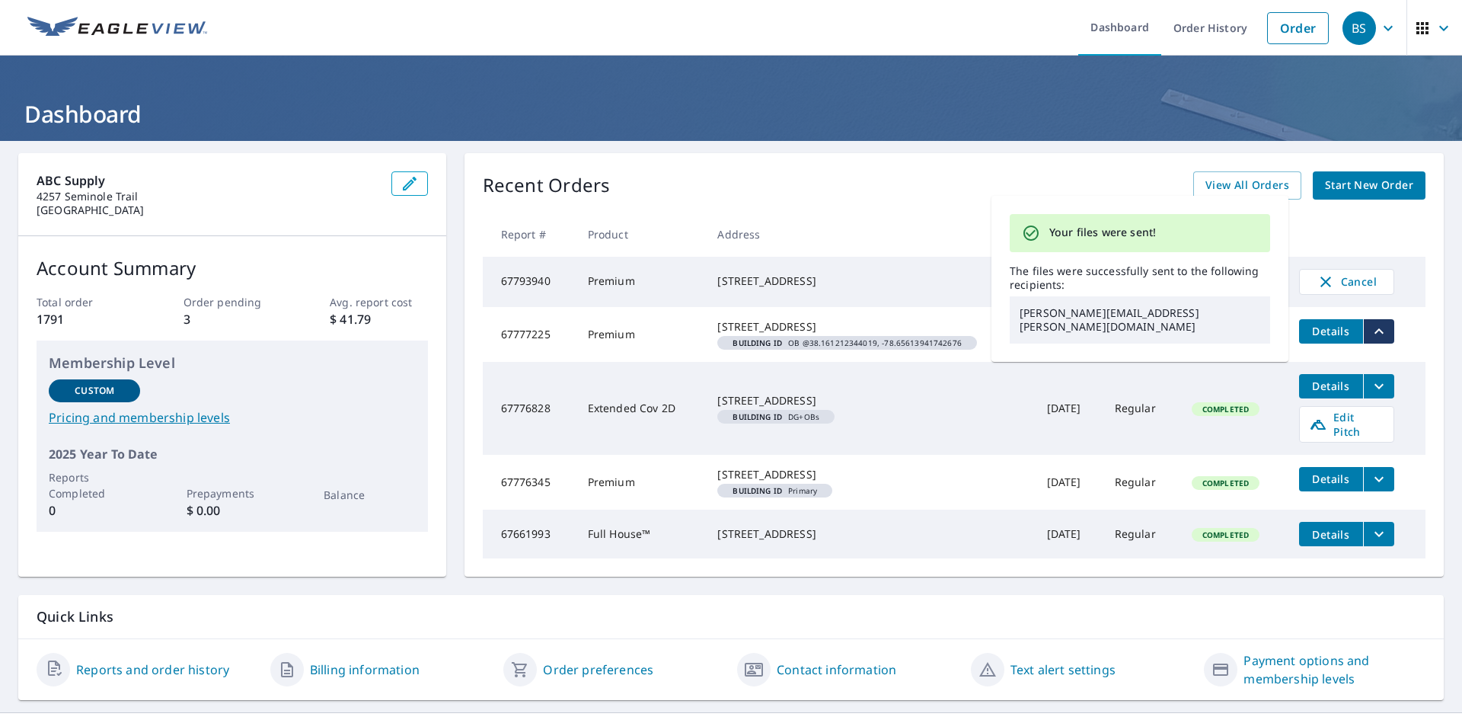
click at [955, 334] on div "[STREET_ADDRESS]" at bounding box center [869, 326] width 305 height 15
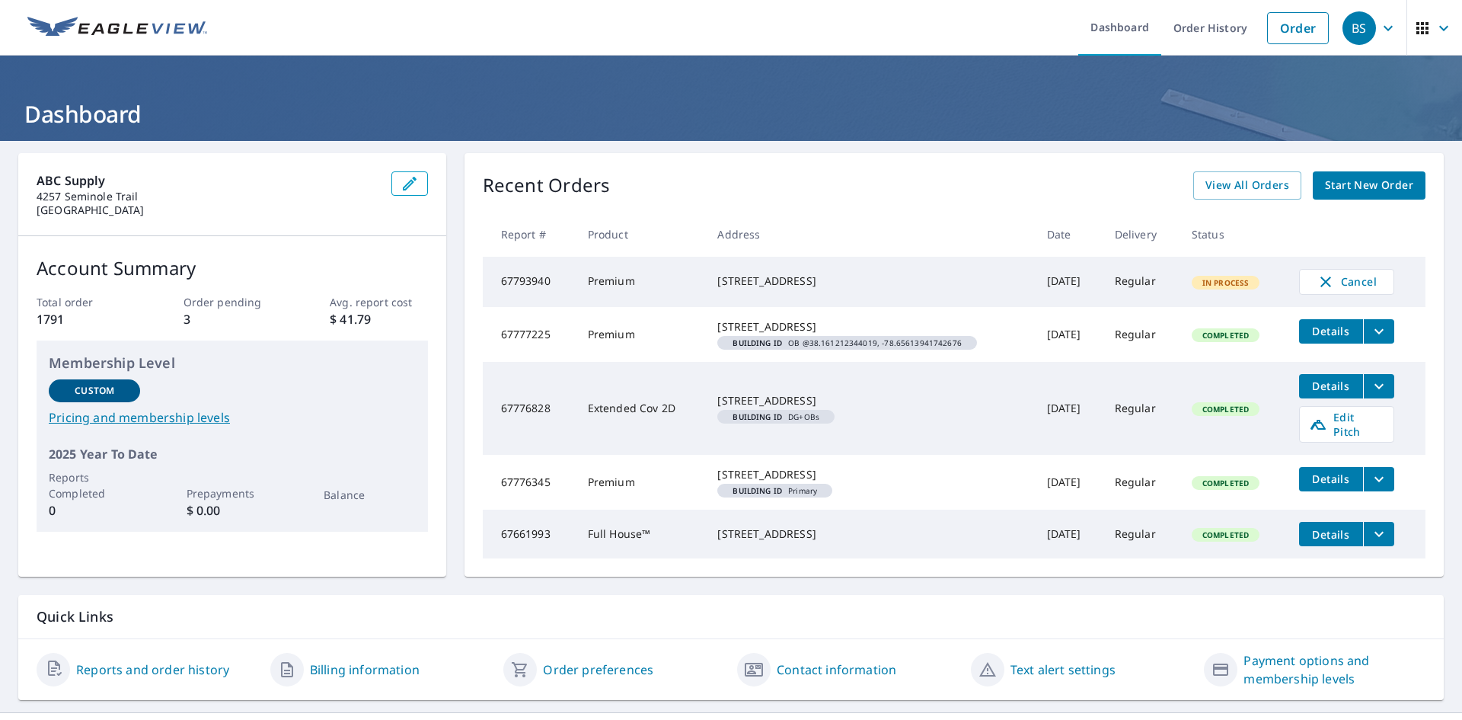
click at [1371, 395] on icon "filesDropdownBtn-67776828" at bounding box center [1379, 386] width 18 height 18
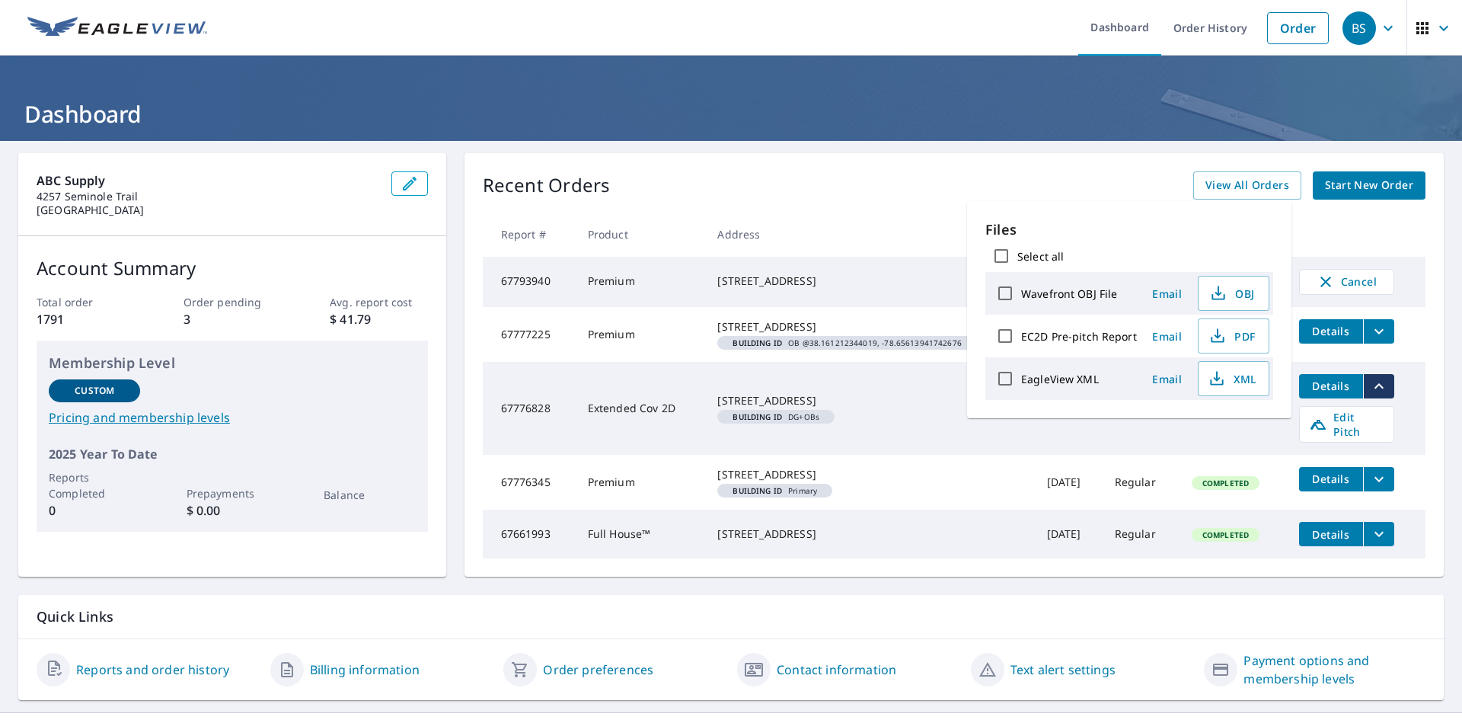
click at [1011, 333] on input "EC2D Pre-pitch Report" at bounding box center [1005, 336] width 32 height 32
checkbox input "true"
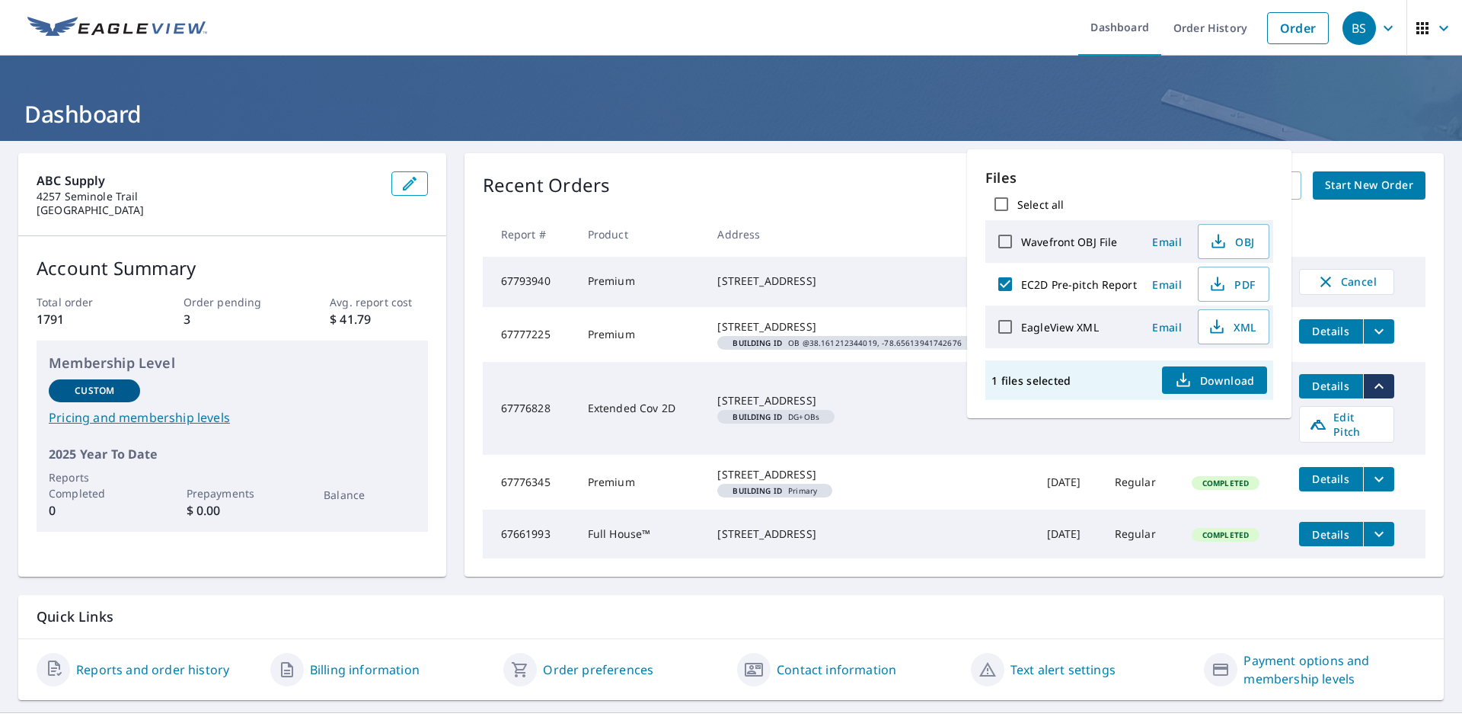
click at [1173, 288] on span "Email" at bounding box center [1167, 284] width 37 height 14
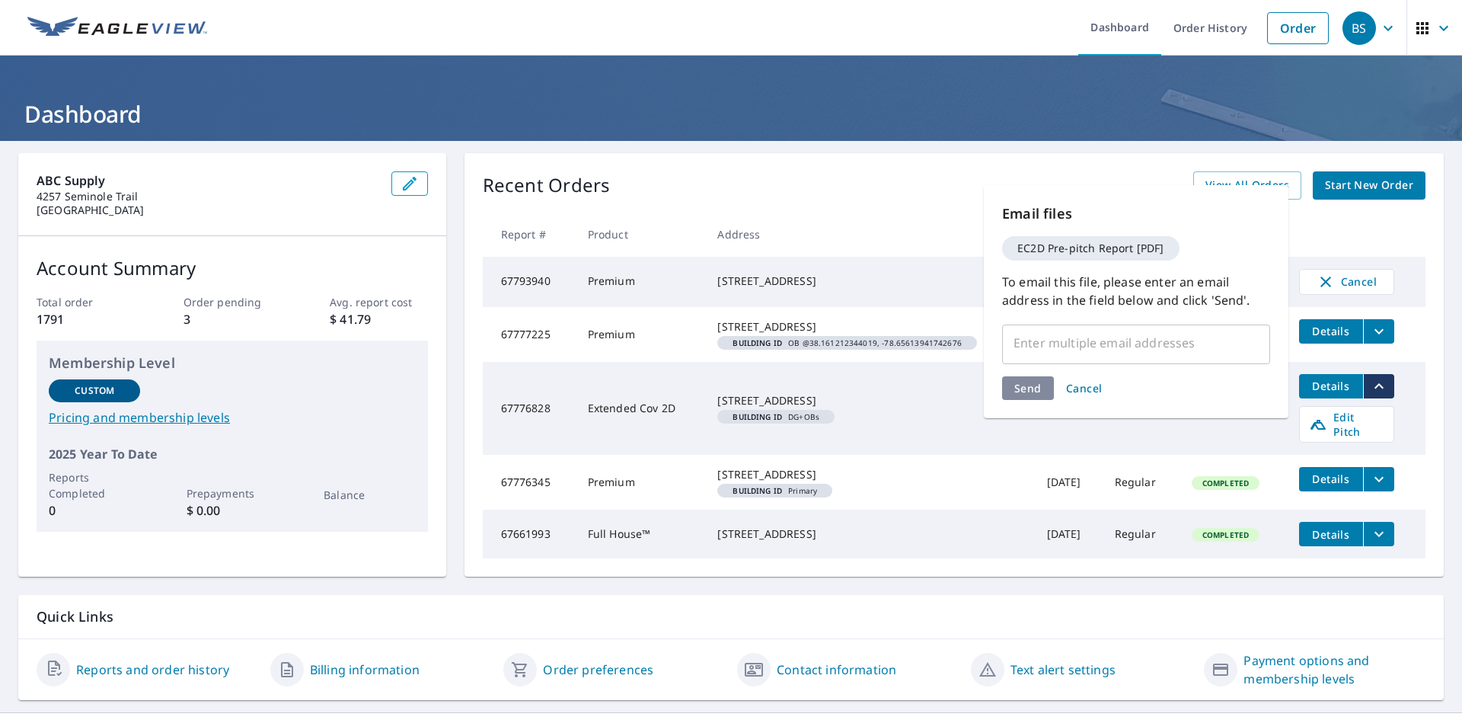
click at [1079, 334] on input "text" at bounding box center [1125, 342] width 232 height 29
type input "jonathan.henry@abcsupply.com"
click at [1030, 393] on div "Send Cancel" at bounding box center [1136, 388] width 268 height 24
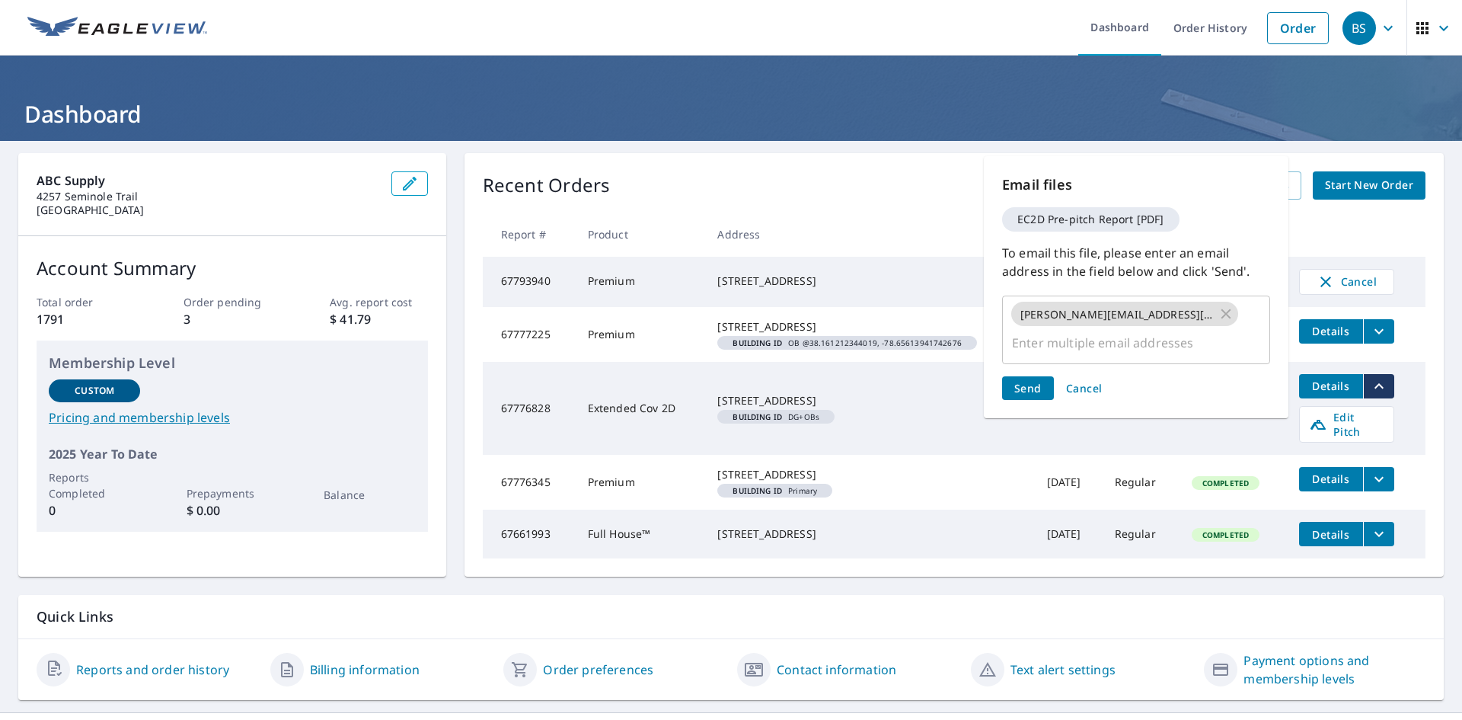
click at [1030, 392] on span "Send" at bounding box center [1027, 388] width 27 height 14
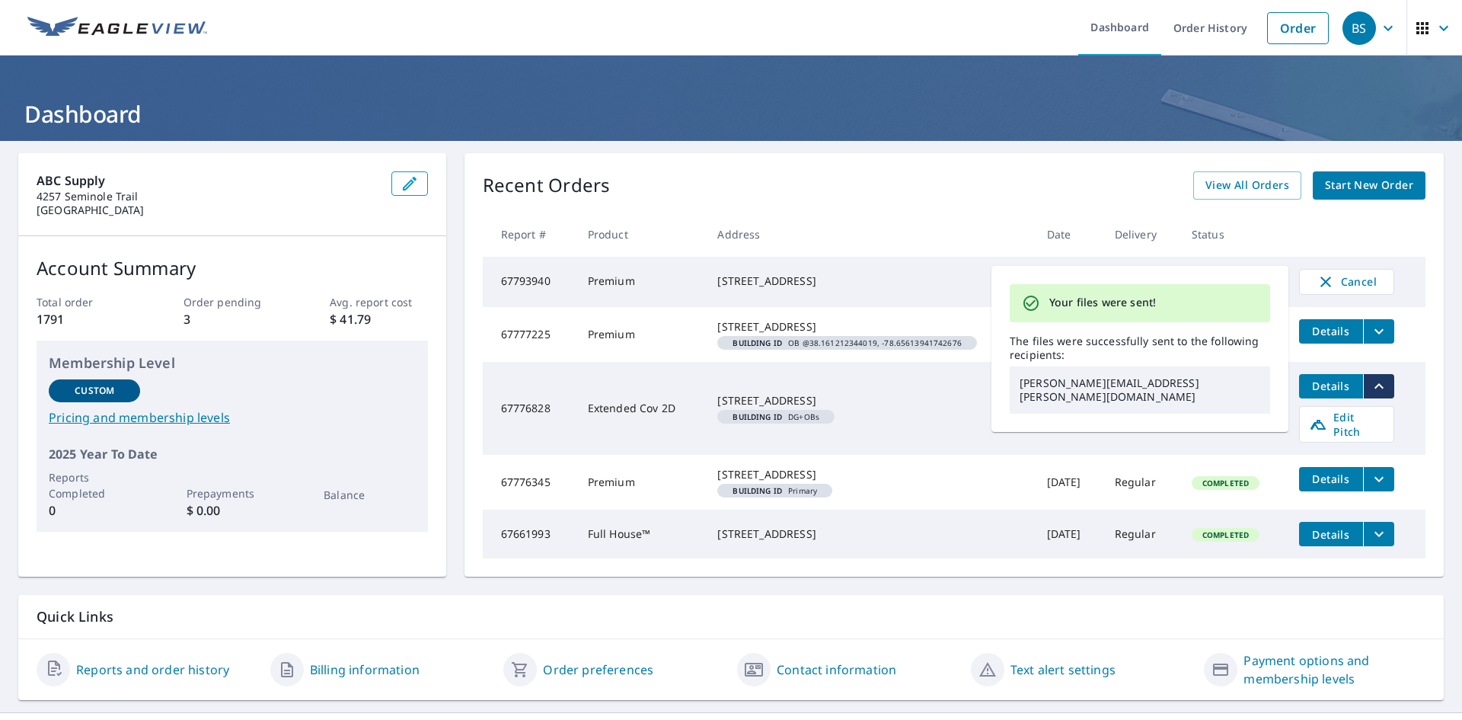
click at [950, 446] on td "4334 Blufton Rd Crozet, VA 22932 Building ID DG+OBs" at bounding box center [869, 408] width 329 height 93
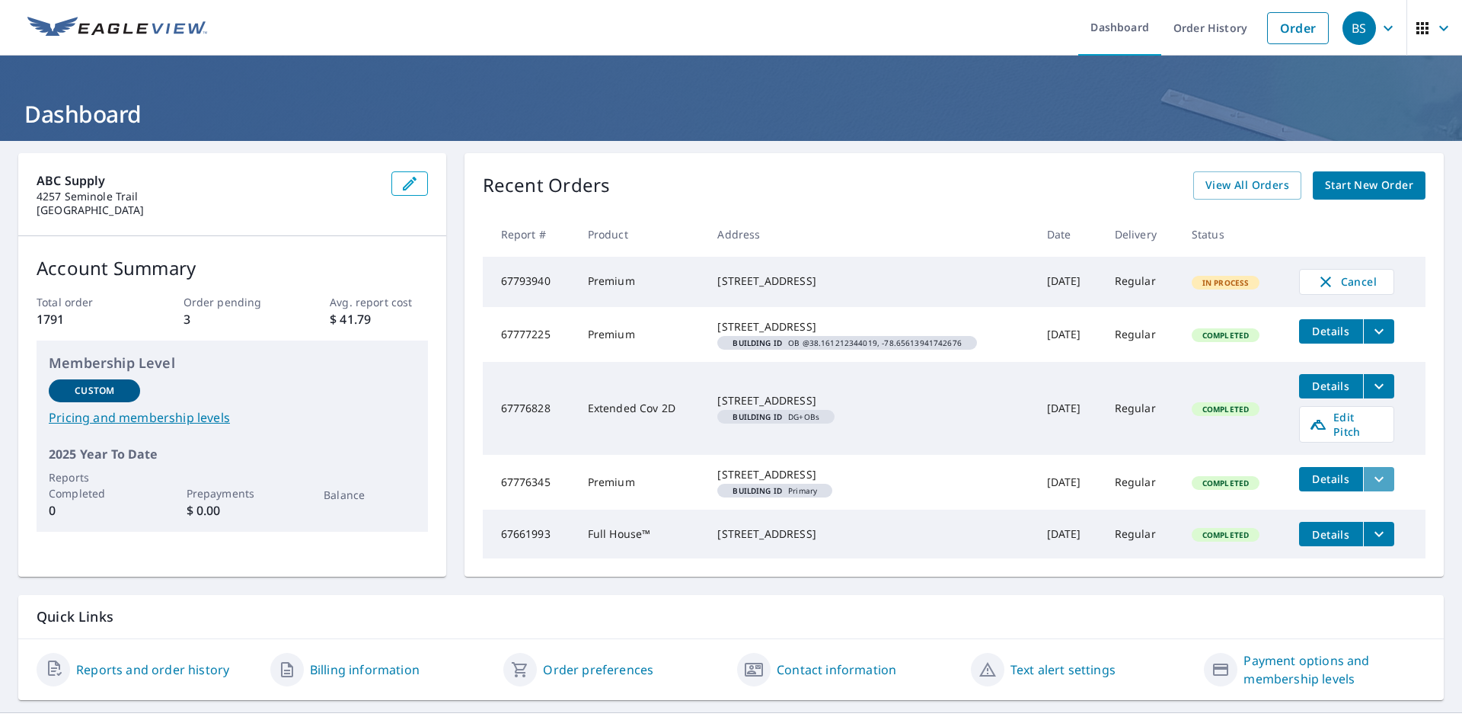
click at [1378, 488] on icon "filesDropdownBtn-67776345" at bounding box center [1379, 479] width 18 height 18
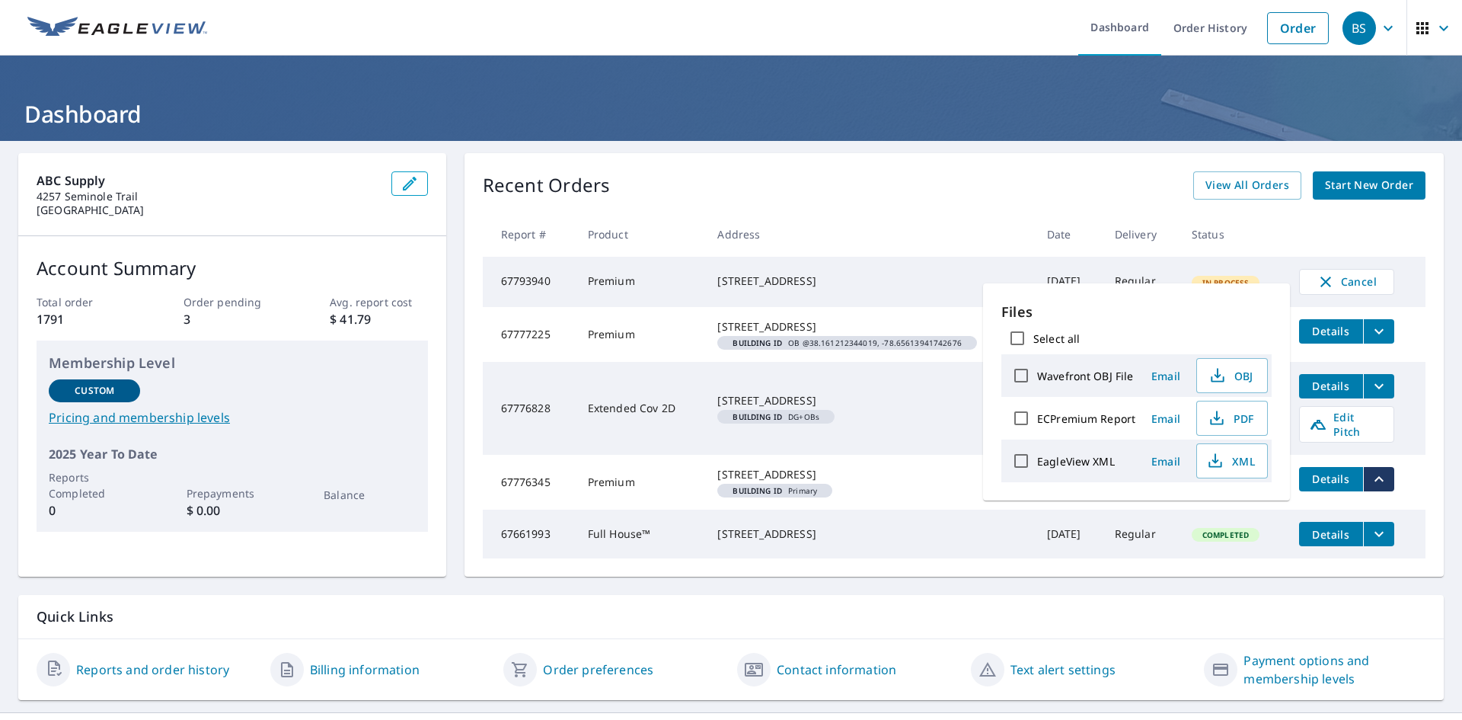
click at [1023, 419] on input "ECPremium Report" at bounding box center [1021, 418] width 32 height 32
checkbox input "true"
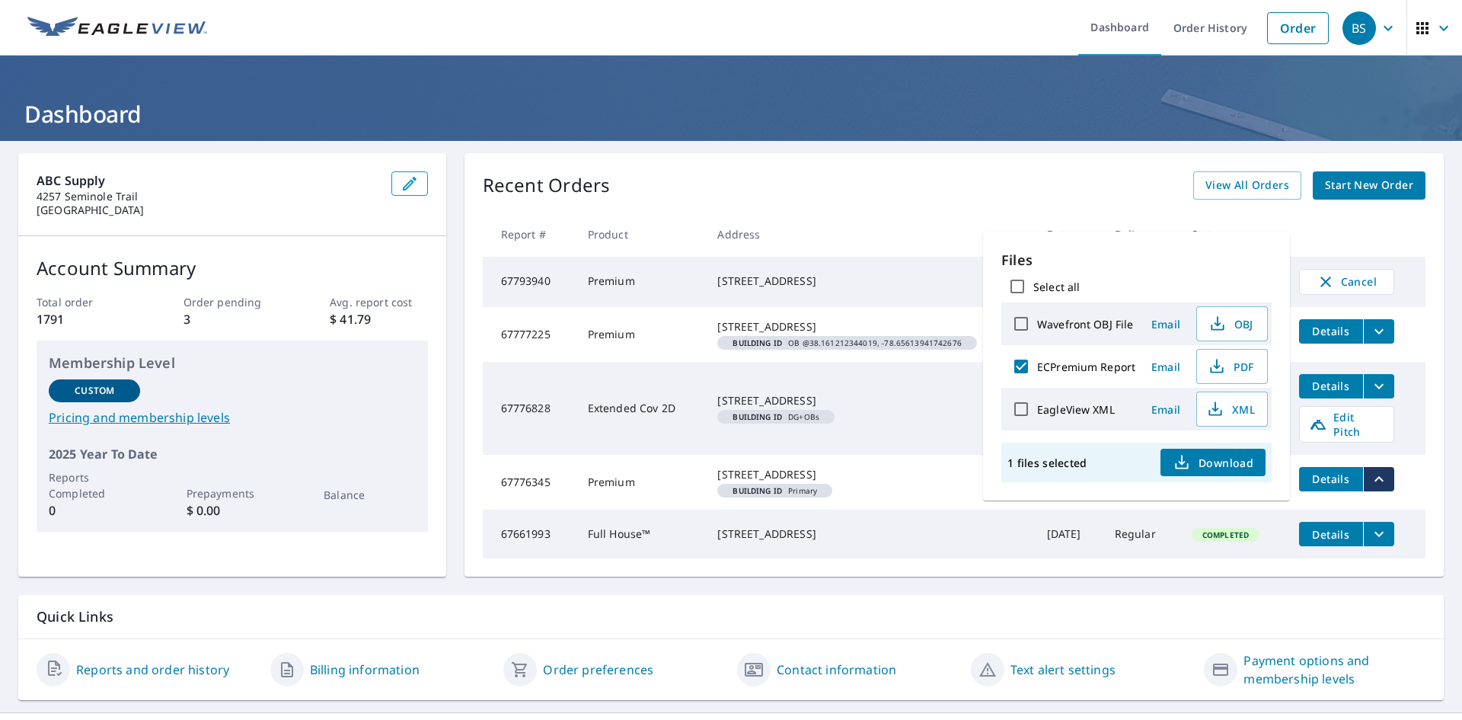
click at [1167, 363] on span "Email" at bounding box center [1166, 366] width 37 height 14
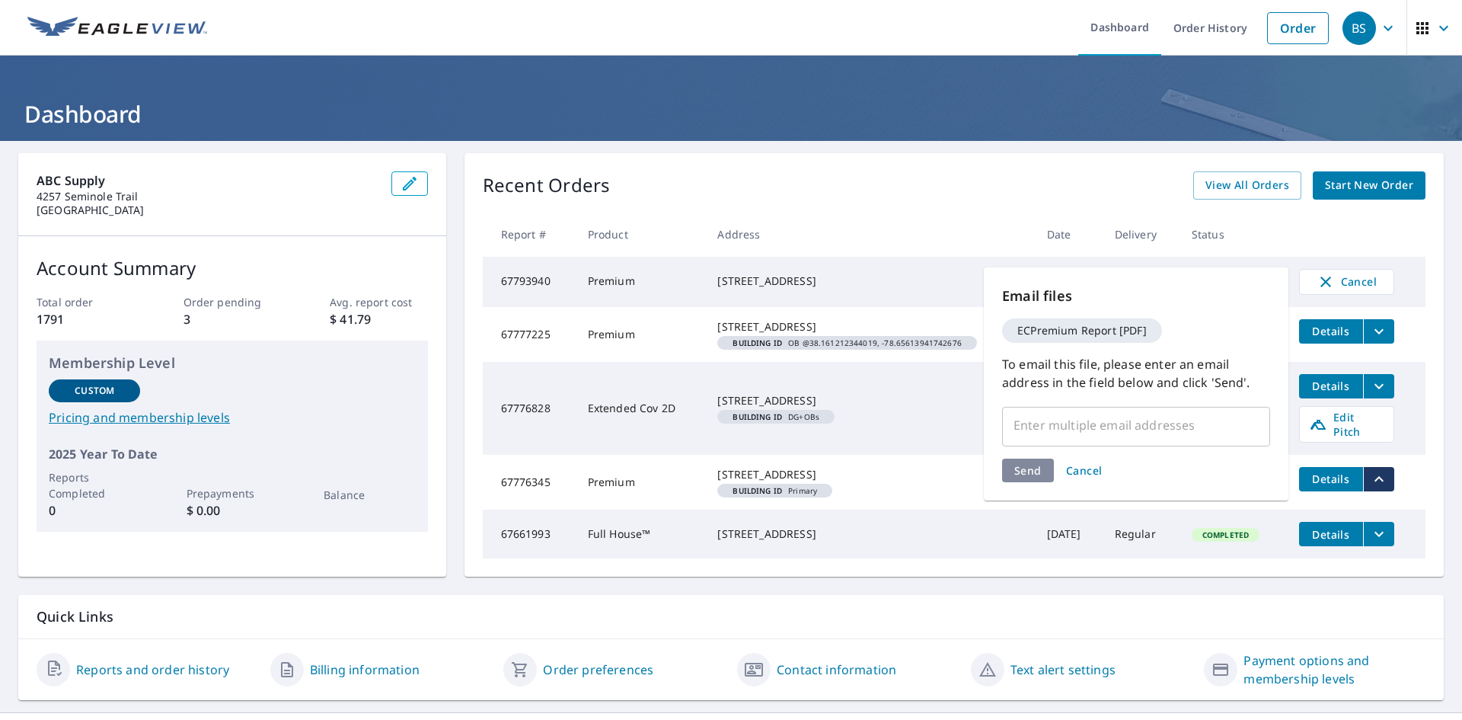
click at [1044, 420] on input "text" at bounding box center [1125, 424] width 232 height 29
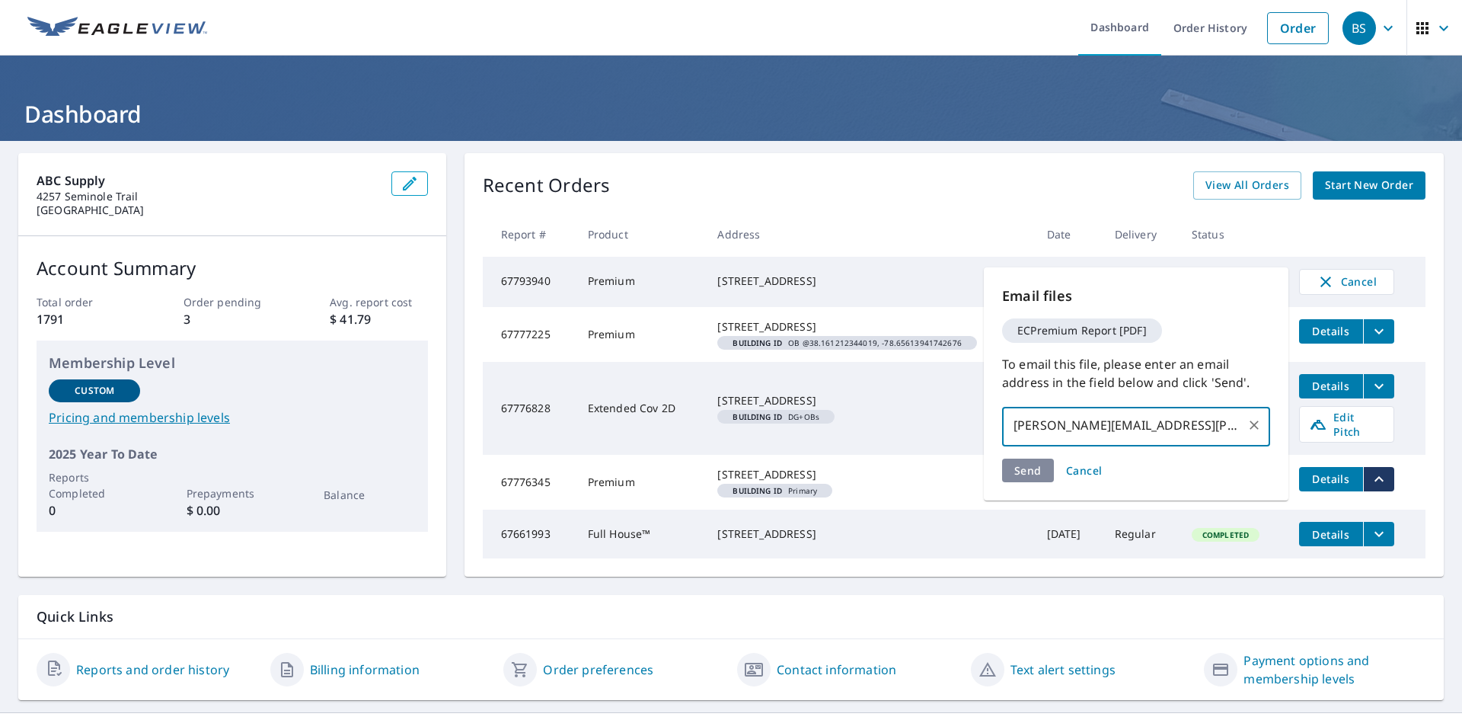
type input "jonathan.henry@abcsupply.com"
click at [1030, 475] on div "Send Cancel" at bounding box center [1136, 470] width 268 height 24
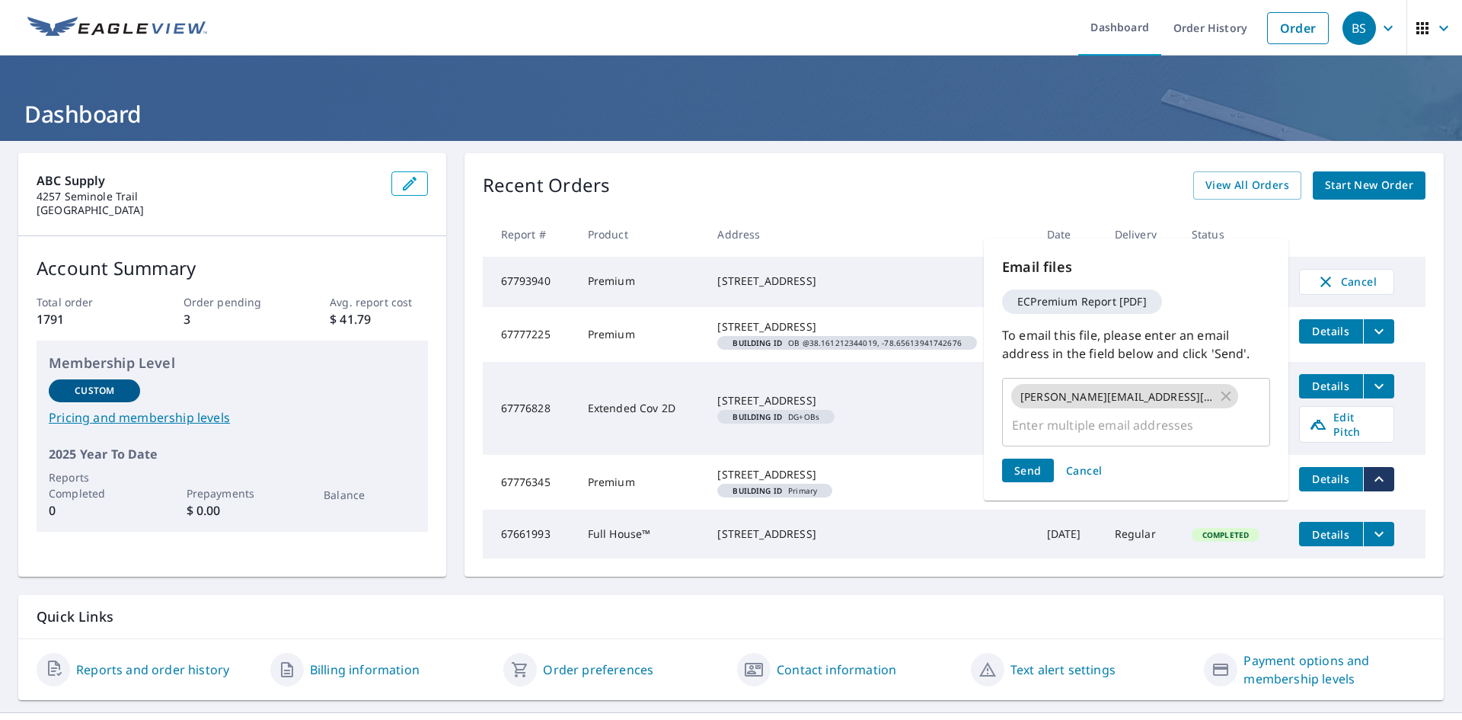
click at [1030, 474] on span "Send" at bounding box center [1027, 470] width 27 height 14
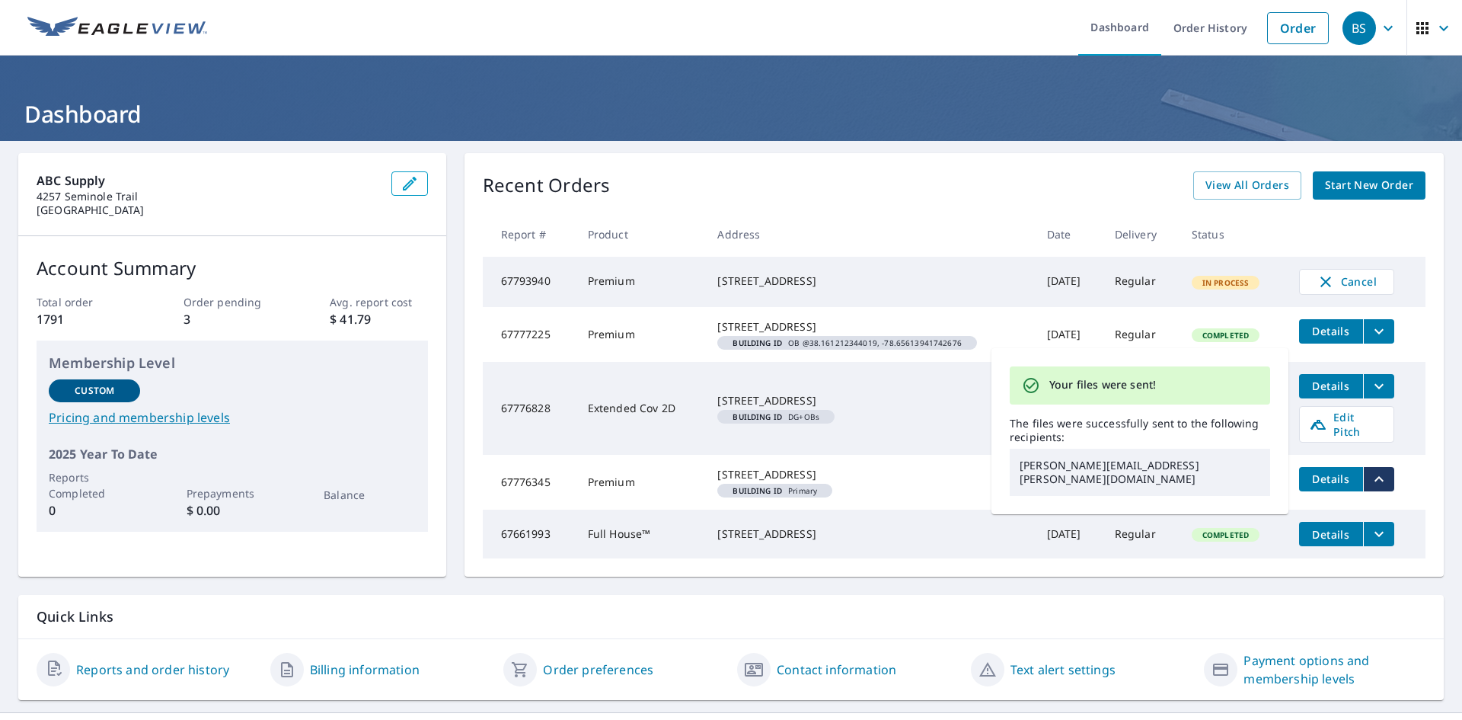
click at [920, 434] on td "4334 Blufton Rd Crozet, VA 22932 Building ID DG+OBs" at bounding box center [869, 408] width 329 height 93
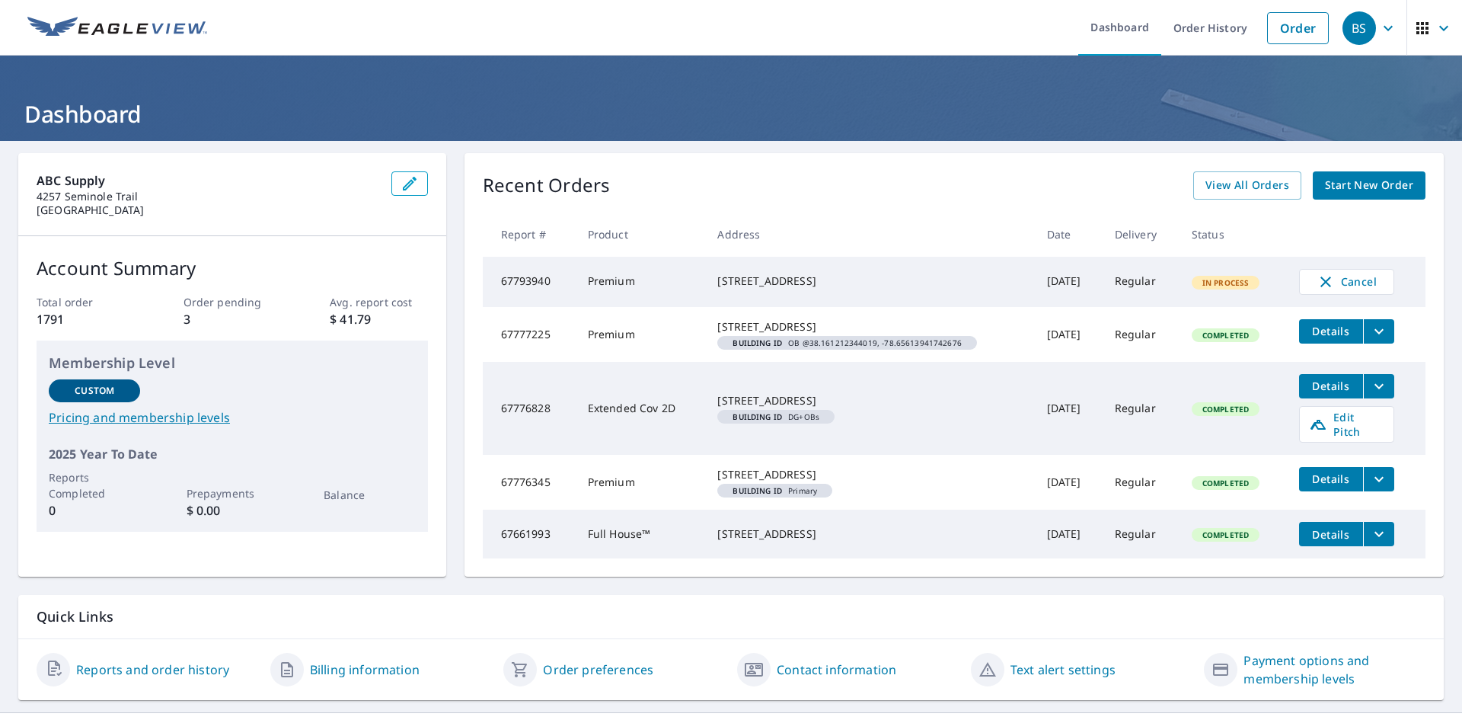
scroll to position [62, 0]
